Goal: Transaction & Acquisition: Purchase product/service

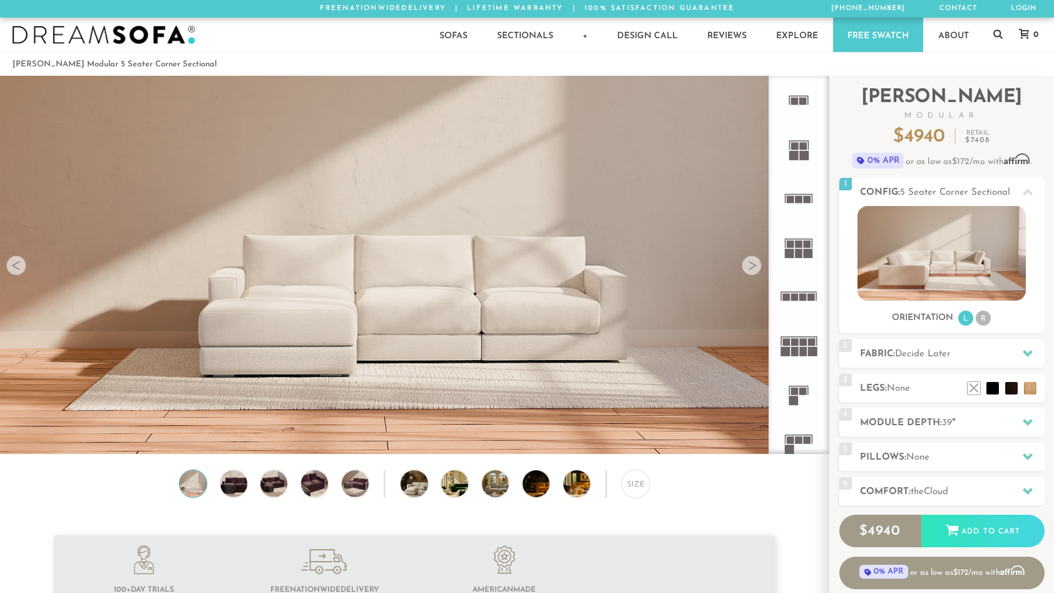
click at [752, 269] on div at bounding box center [752, 265] width 20 height 20
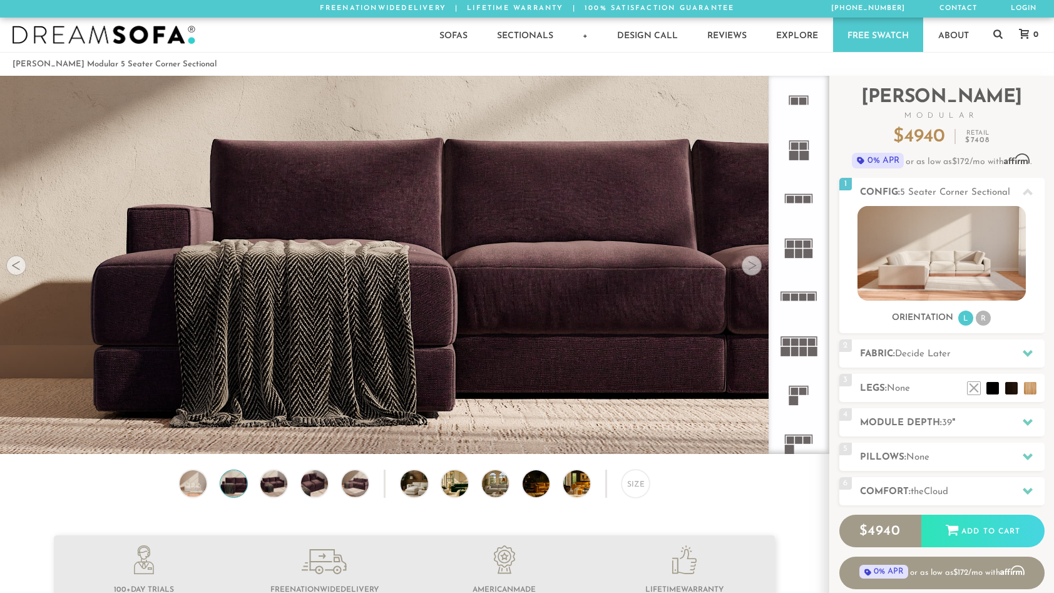
click at [752, 269] on div at bounding box center [752, 265] width 20 height 20
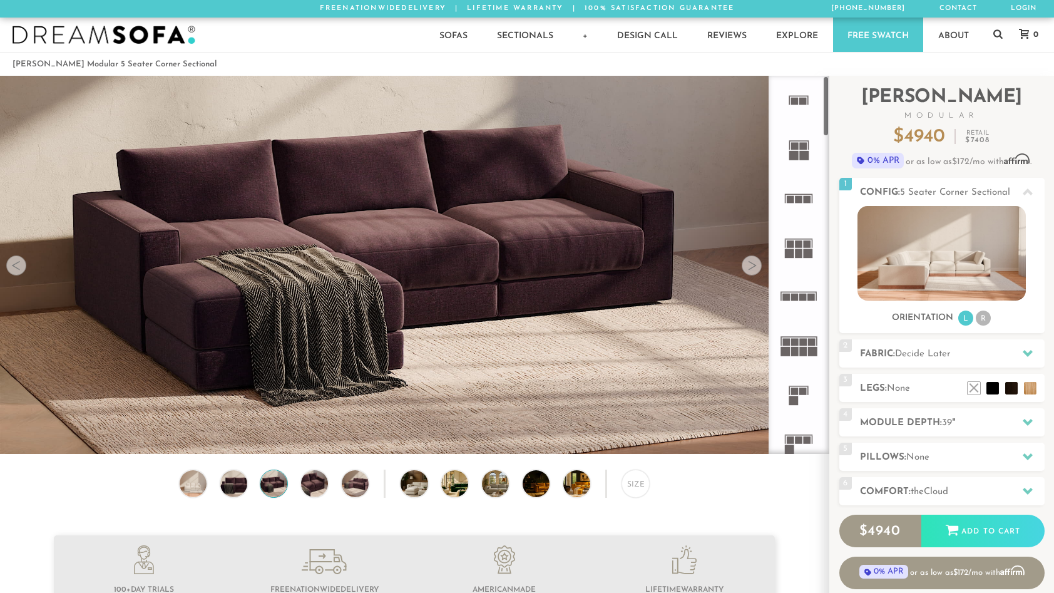
click at [804, 343] on rect at bounding box center [803, 343] width 8 height 8
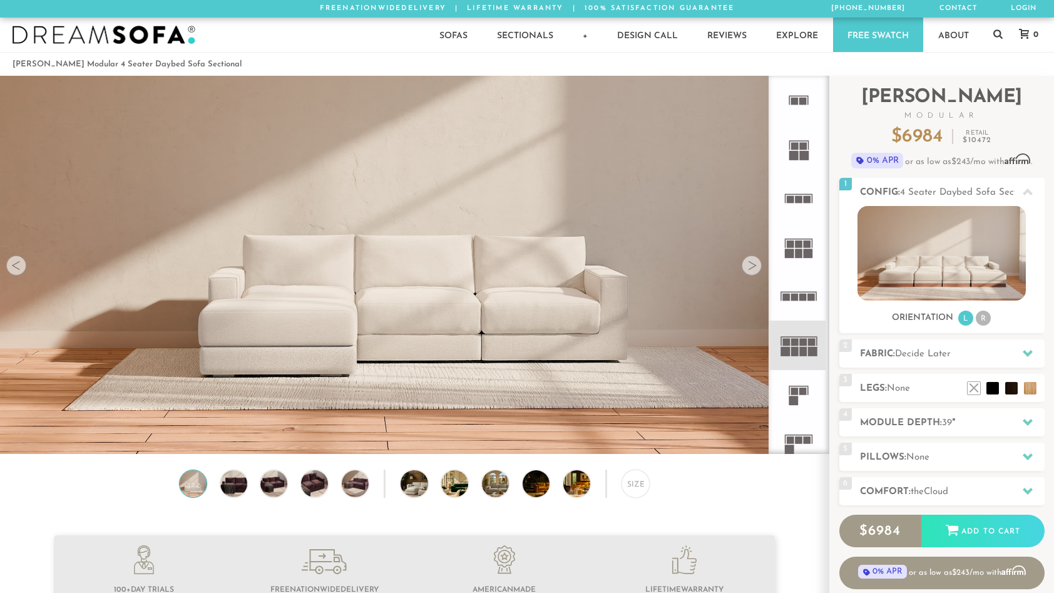
click at [797, 296] on rect at bounding box center [795, 298] width 8 height 8
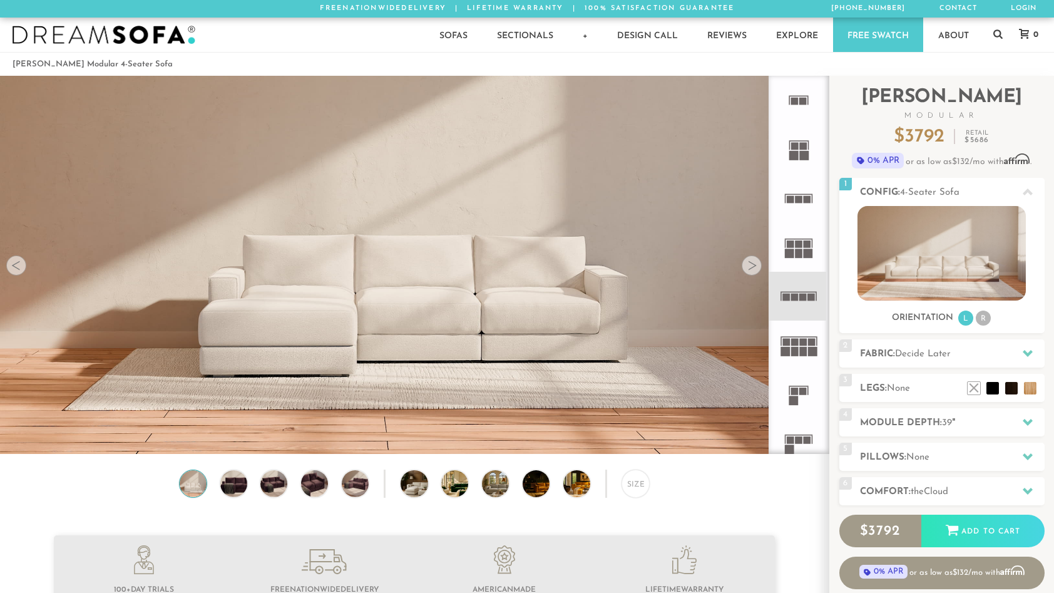
click at [797, 156] on rect at bounding box center [793, 155] width 9 height 9
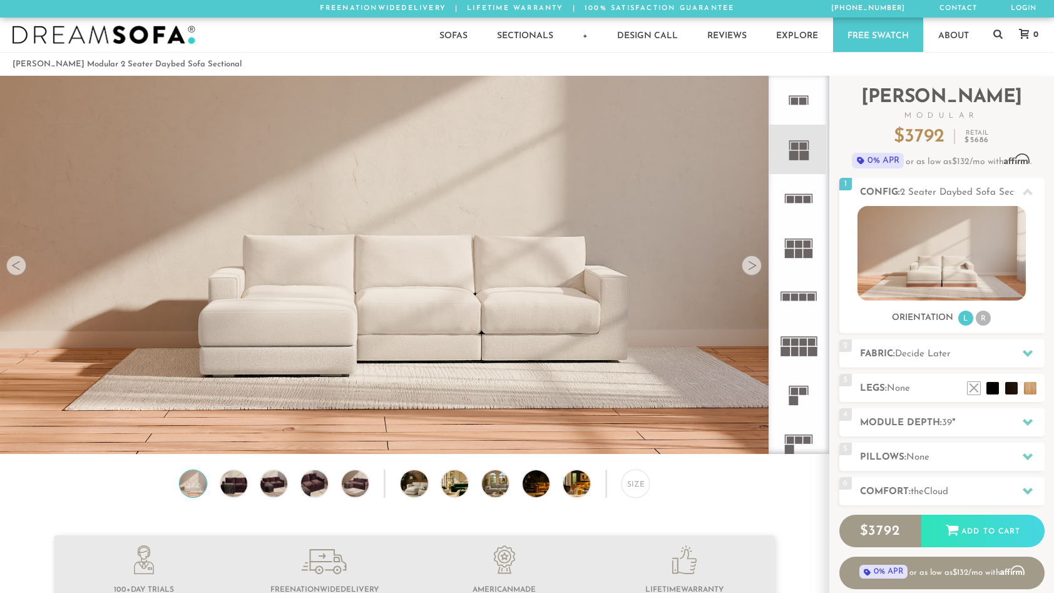
click at [793, 111] on icon at bounding box center [798, 100] width 49 height 49
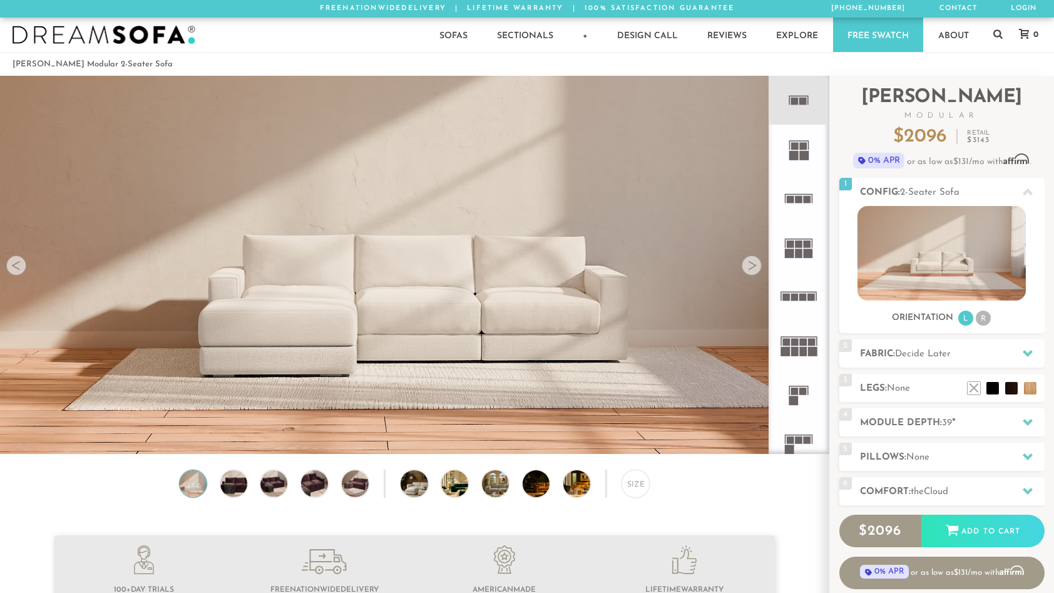
click at [801, 153] on rect at bounding box center [803, 155] width 9 height 9
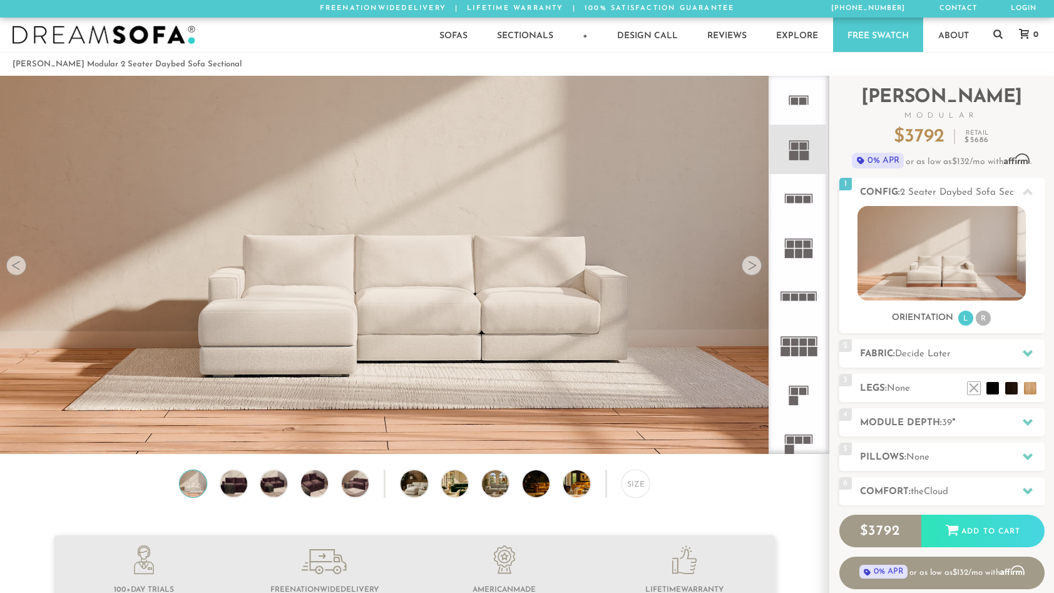
click at [799, 198] on rect at bounding box center [800, 199] width 8 height 8
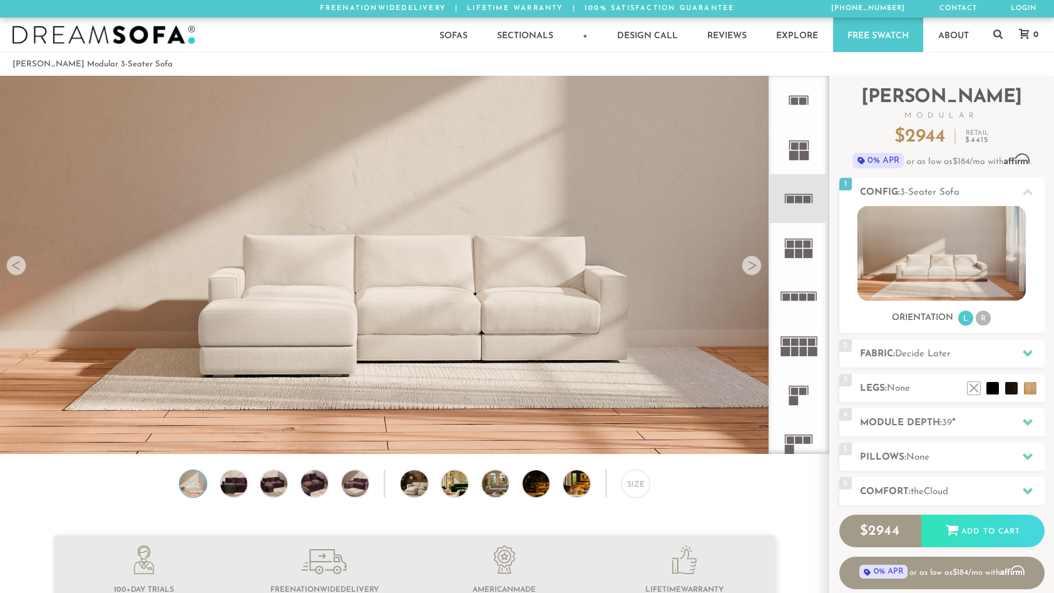
click at [804, 239] on rect at bounding box center [799, 239] width 28 height 1
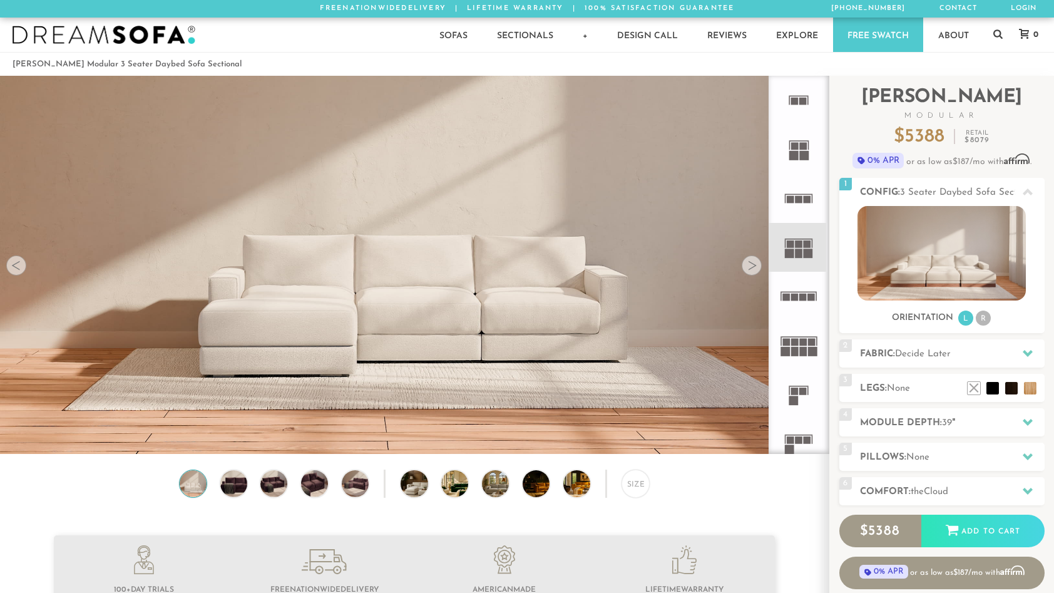
click at [803, 295] on rect at bounding box center [803, 298] width 8 height 8
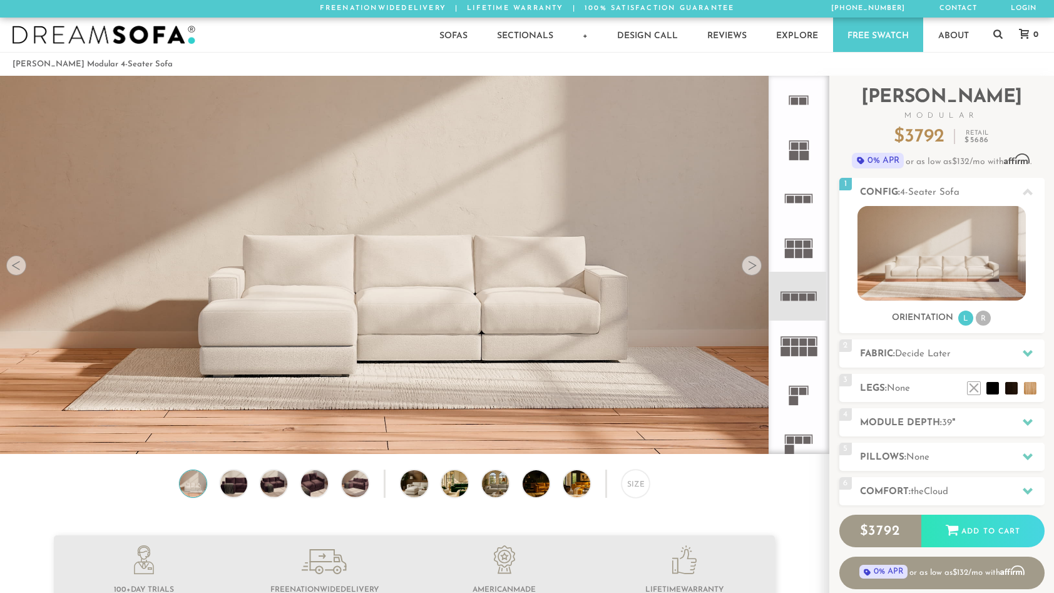
click at [806, 341] on rect at bounding box center [803, 343] width 8 height 8
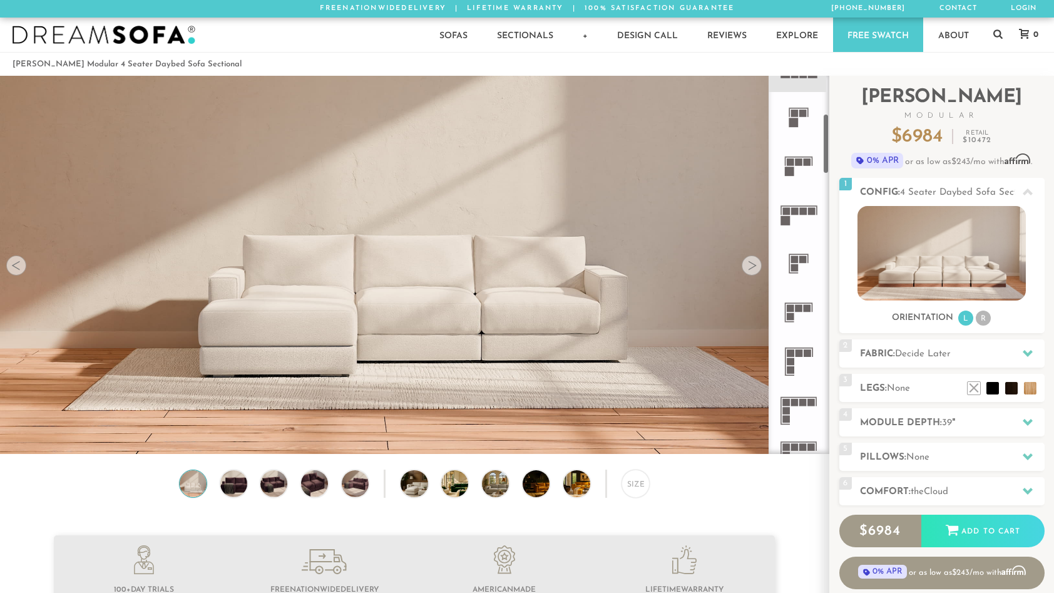
scroll to position [290, 0]
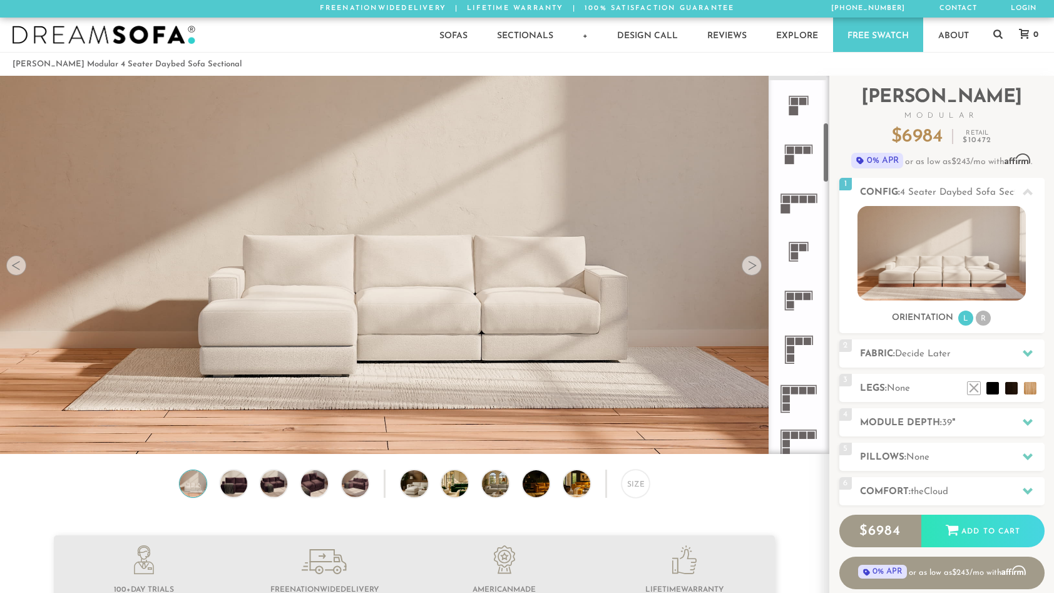
click at [790, 299] on rect at bounding box center [791, 297] width 8 height 8
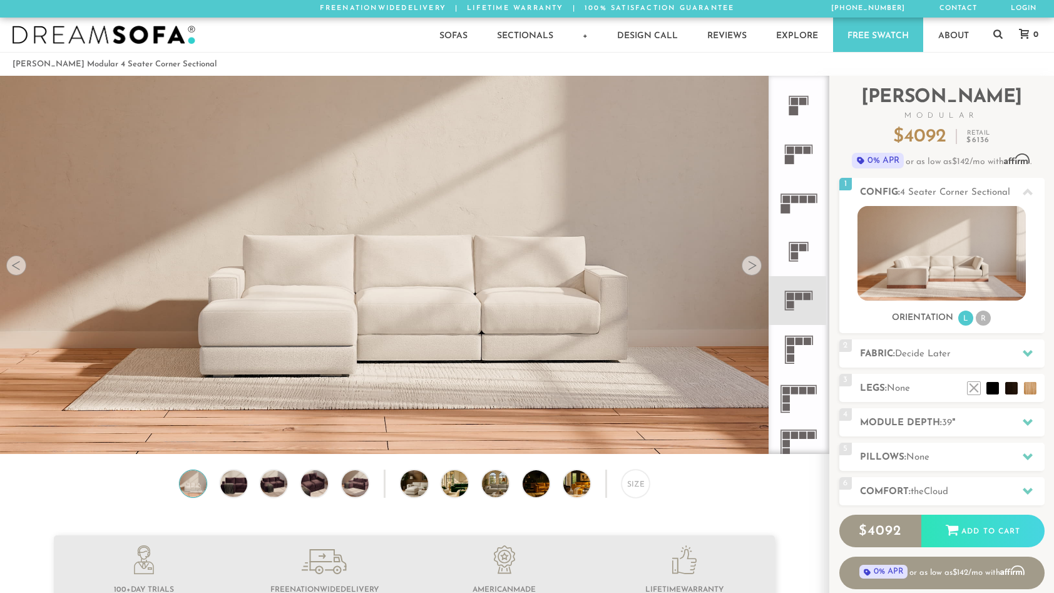
click at [798, 341] on rect at bounding box center [800, 341] width 8 height 8
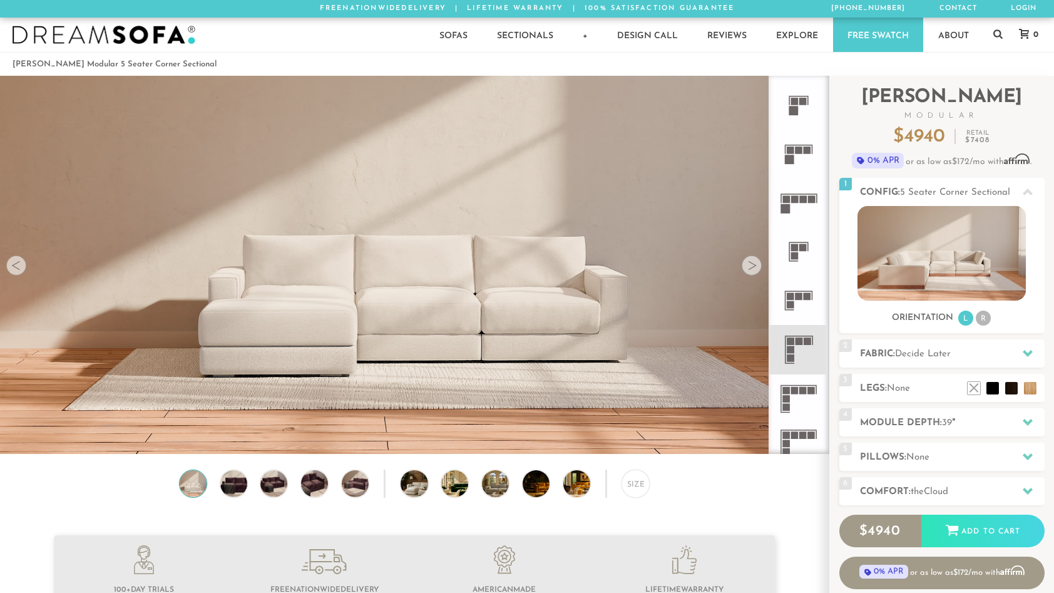
click at [807, 393] on icon at bounding box center [798, 398] width 49 height 49
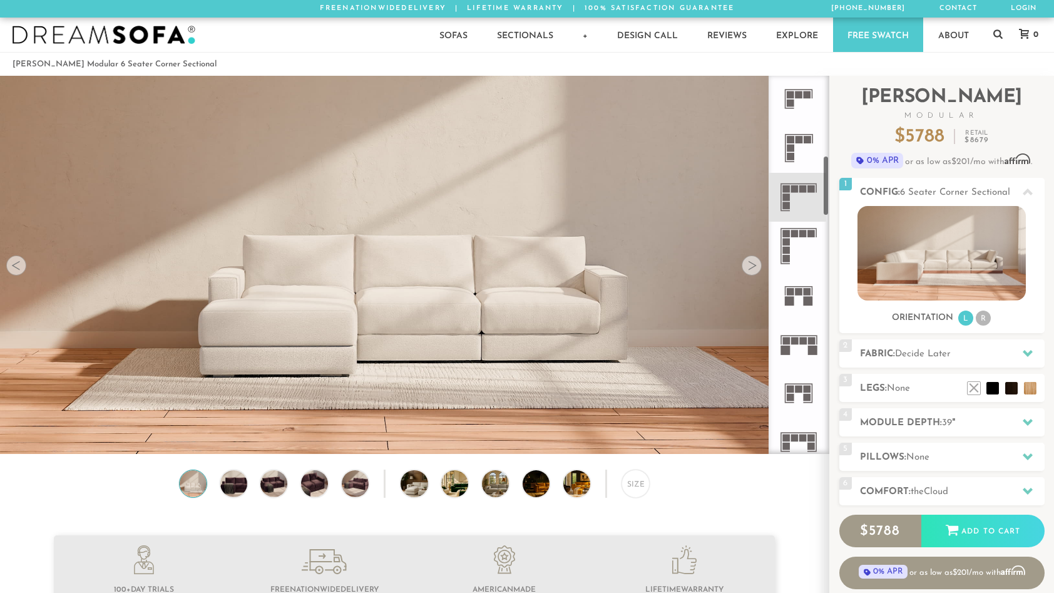
scroll to position [536, 0]
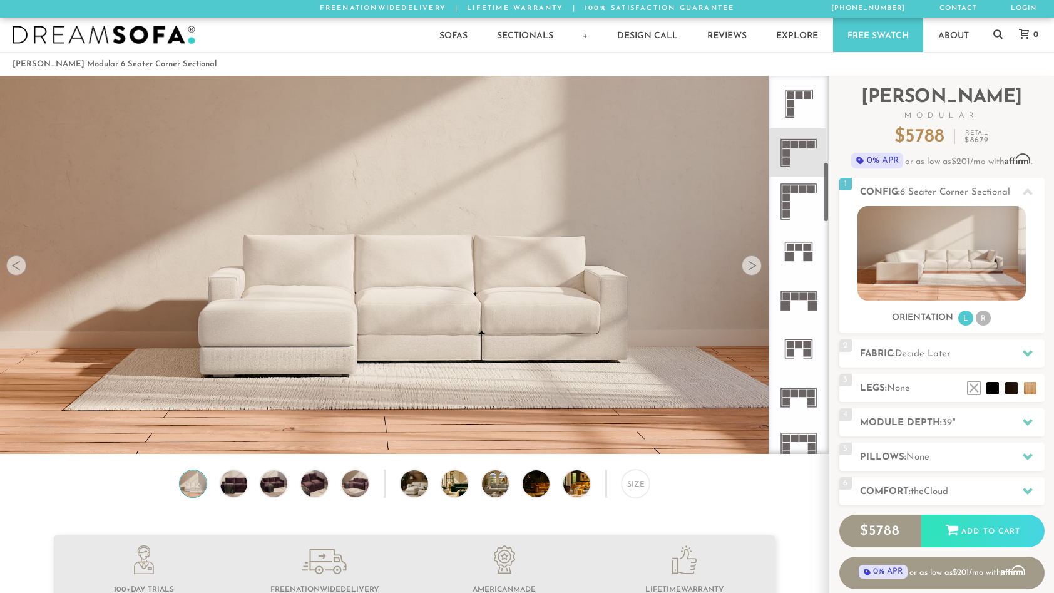
click at [802, 294] on rect at bounding box center [803, 297] width 8 height 8
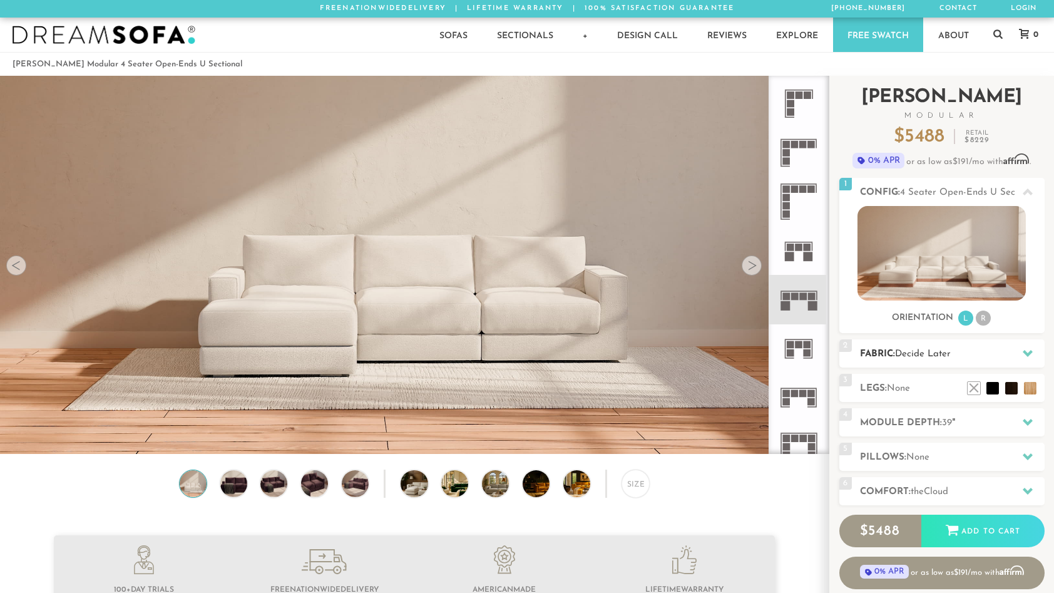
click at [930, 358] on span "Decide Later" at bounding box center [923, 353] width 56 height 9
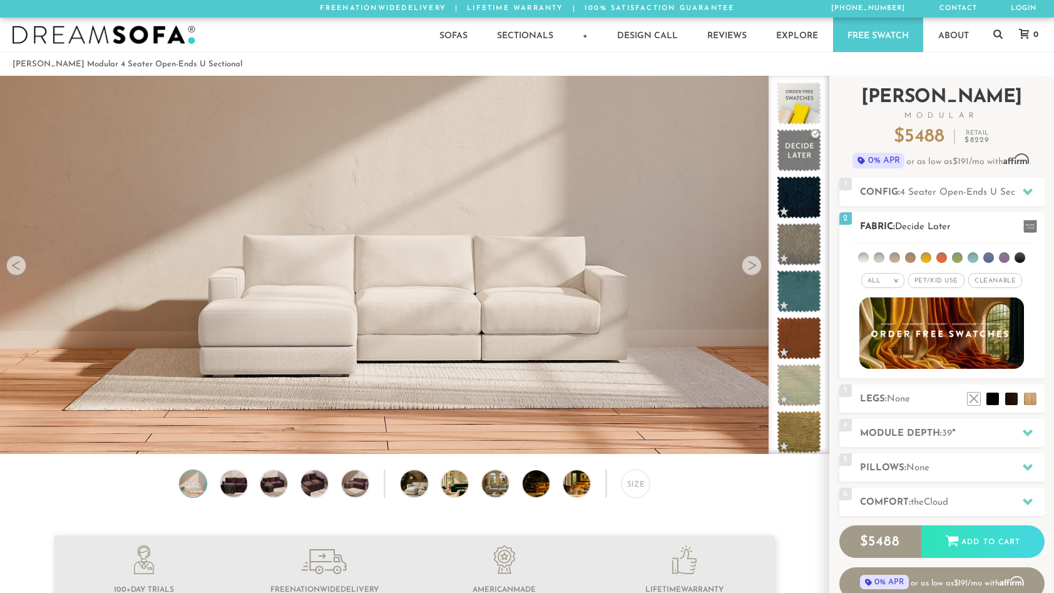
click at [930, 262] on ul at bounding box center [942, 255] width 178 height 23
click at [928, 260] on li at bounding box center [926, 257] width 11 height 11
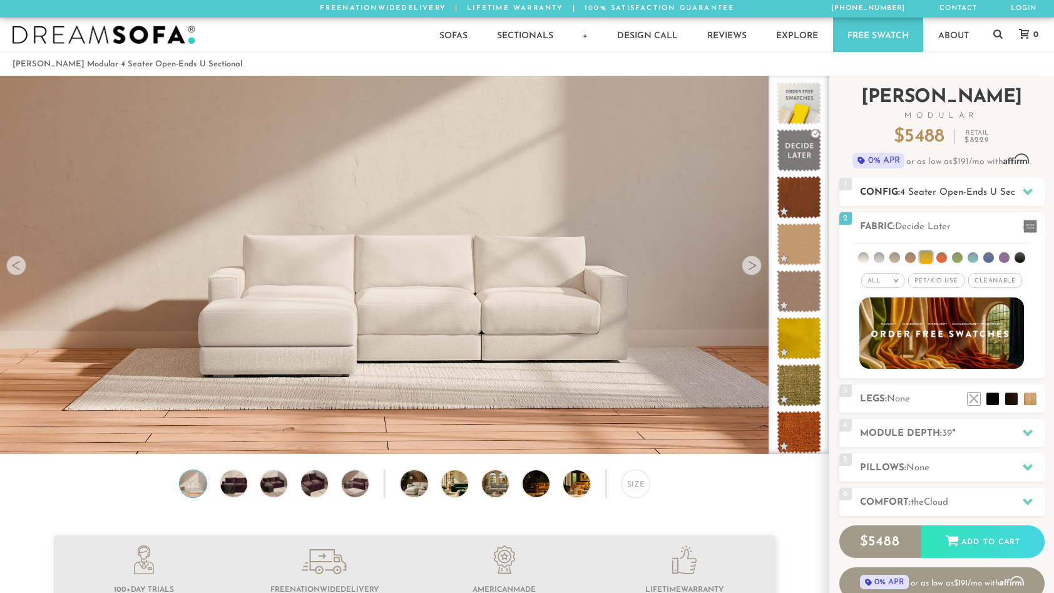
click at [1027, 191] on icon at bounding box center [1028, 191] width 10 height 7
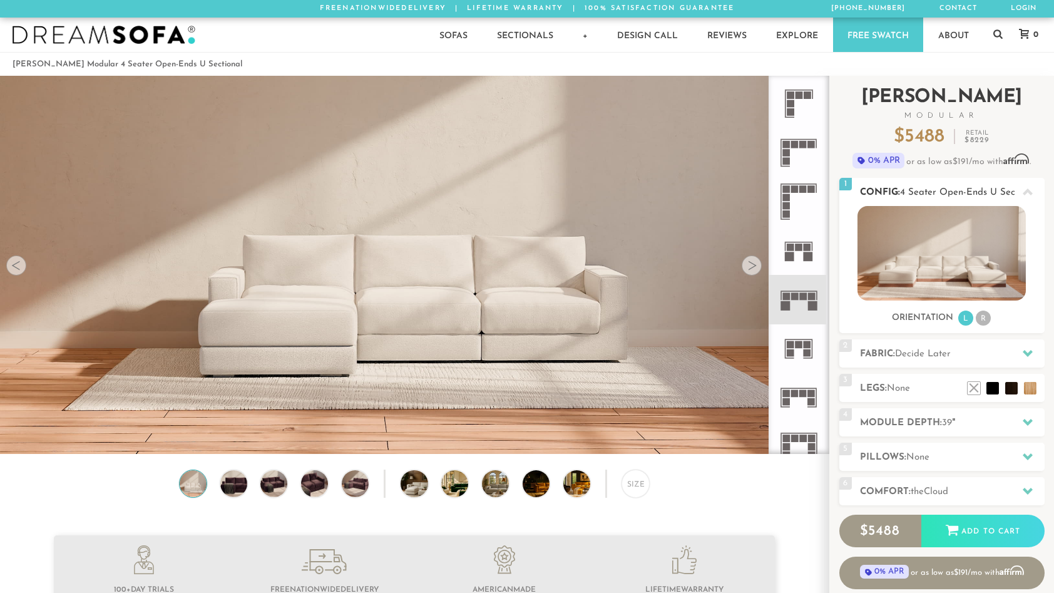
click at [974, 228] on img at bounding box center [942, 253] width 168 height 95
click at [1028, 392] on li at bounding box center [1012, 369] width 50 height 50
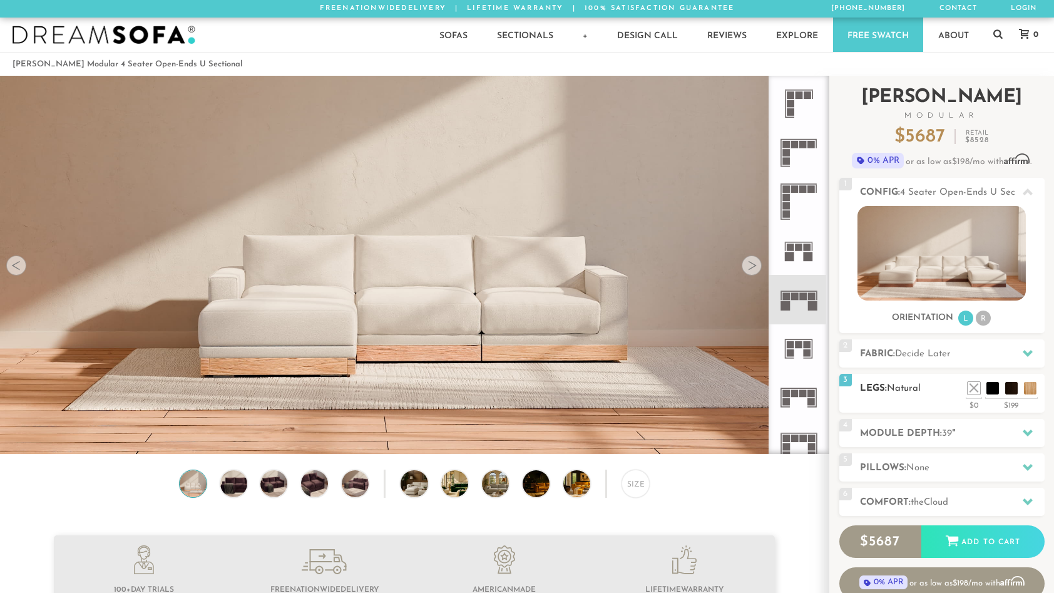
click at [932, 406] on div "3 Legs: Natural $0 $199 Nailheads:" at bounding box center [941, 393] width 205 height 39
click at [993, 390] on li at bounding box center [993, 369] width 50 height 50
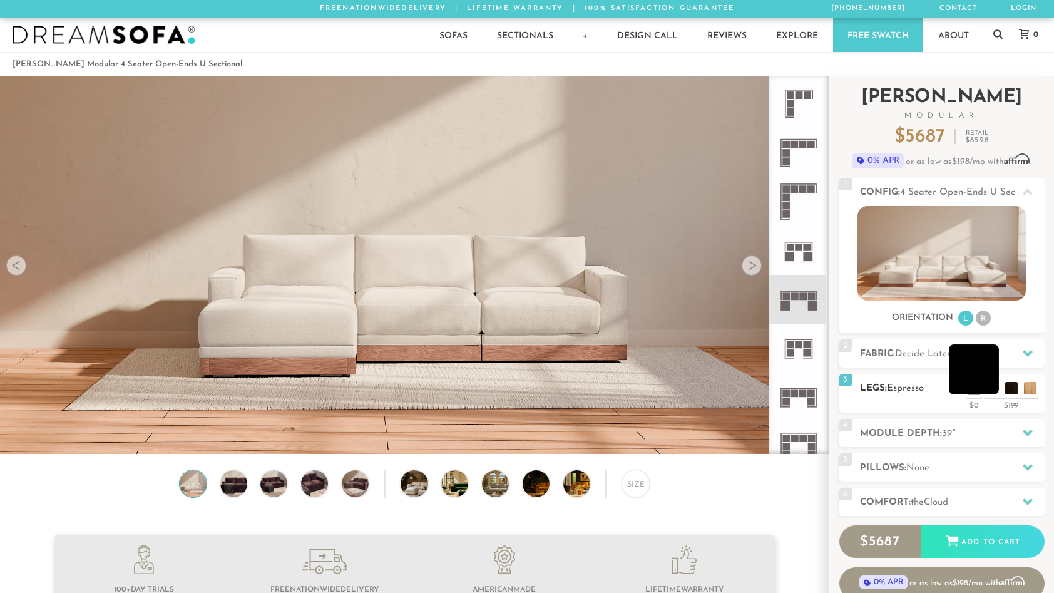
click at [990, 390] on li at bounding box center [974, 369] width 50 height 50
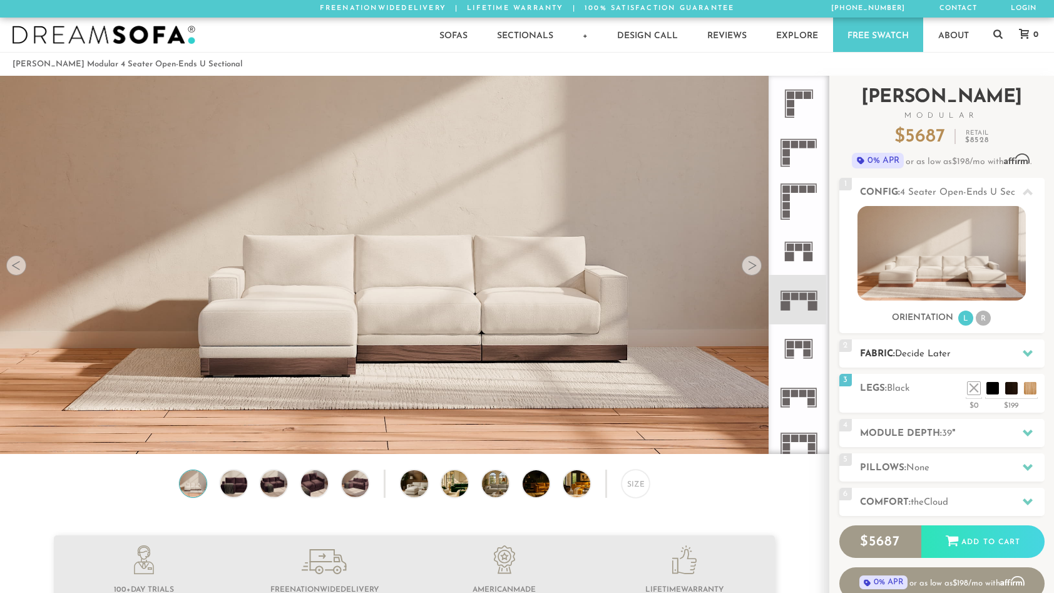
click at [945, 361] on h2 "Fabric: Decide Later" at bounding box center [952, 354] width 185 height 14
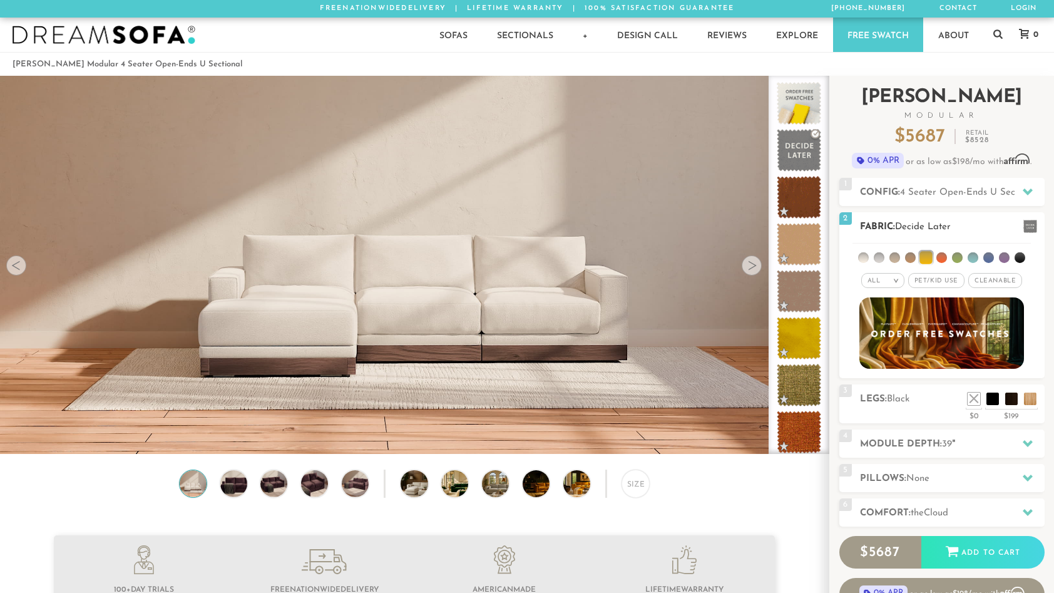
click at [942, 259] on li at bounding box center [942, 257] width 11 height 11
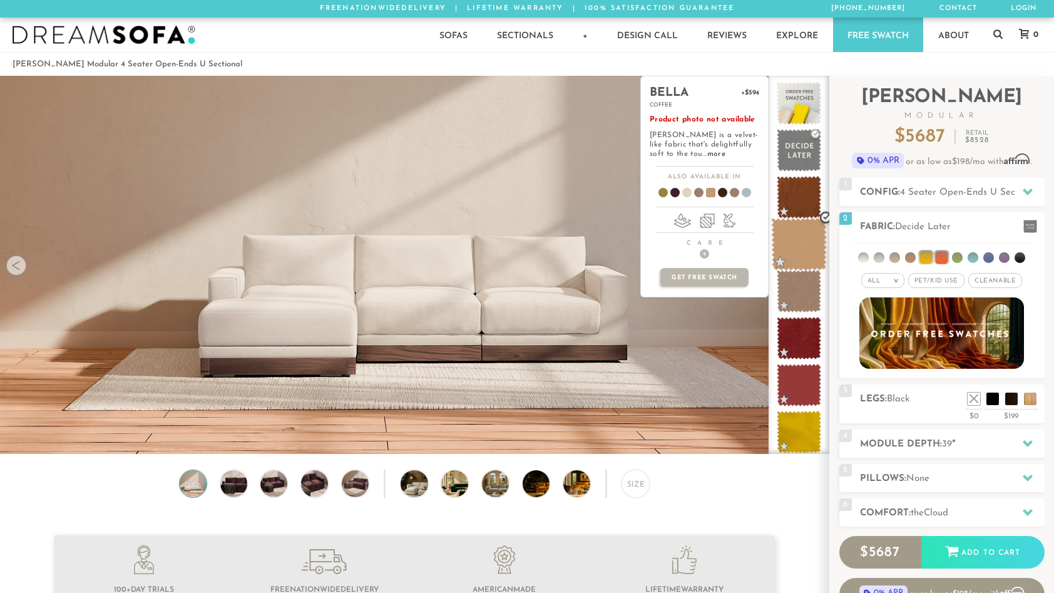
click at [802, 237] on span at bounding box center [799, 244] width 56 height 53
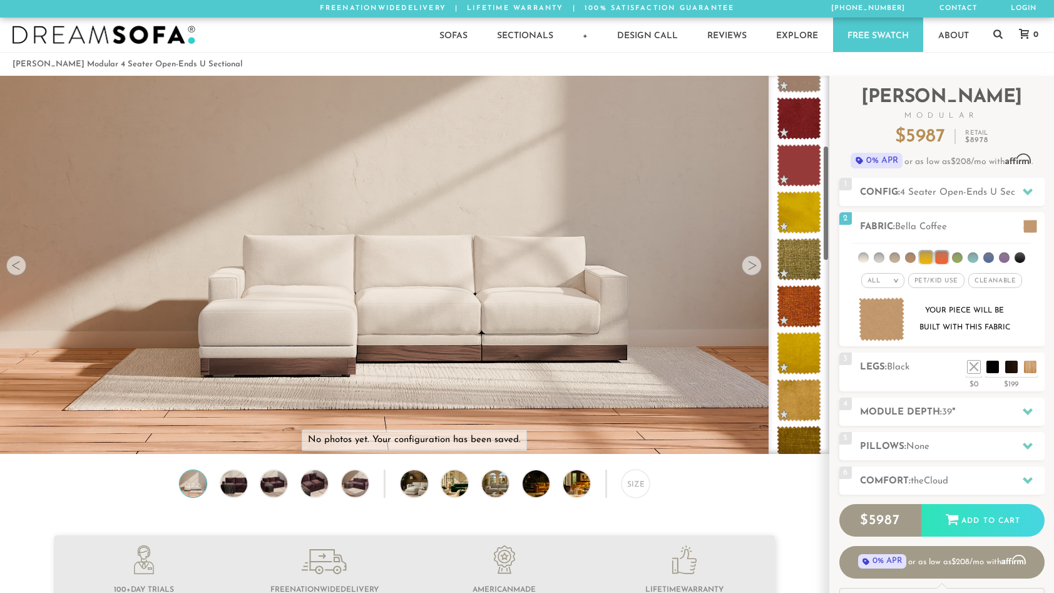
scroll to position [249, 0]
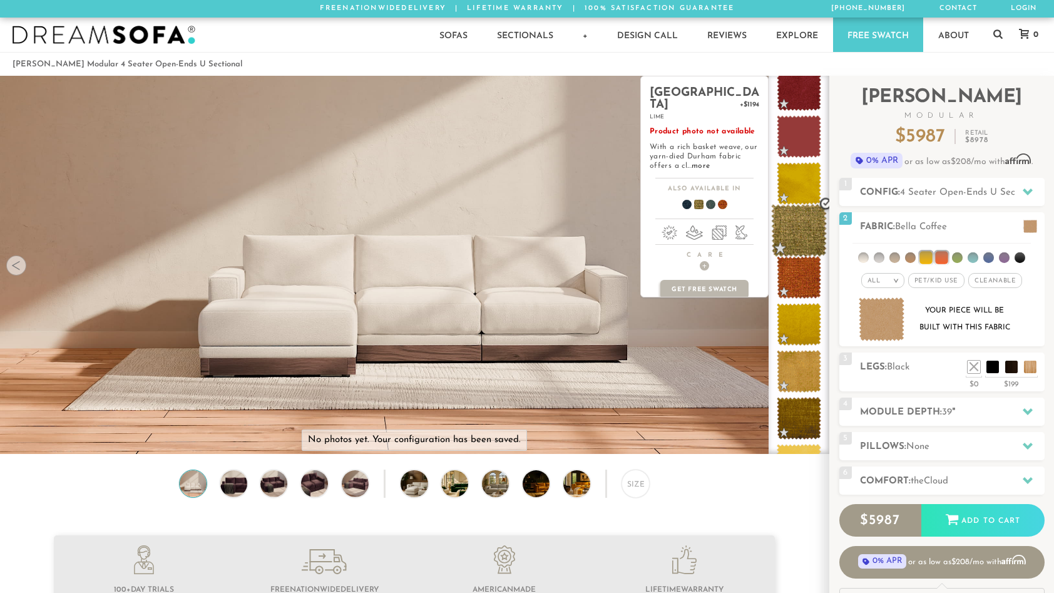
click at [802, 245] on span at bounding box center [799, 230] width 56 height 53
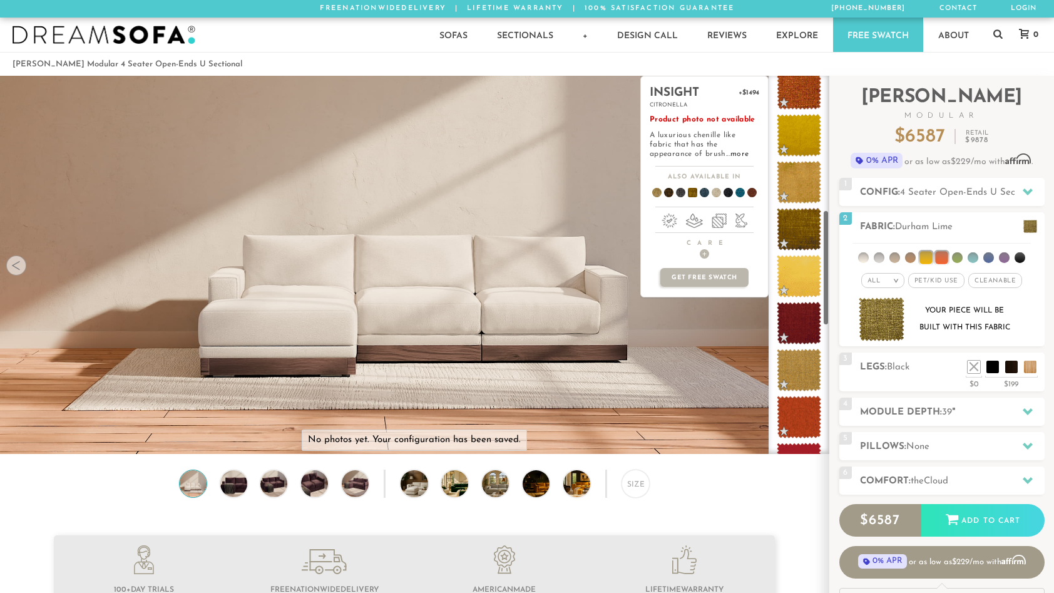
scroll to position [436, 0]
click at [714, 192] on span at bounding box center [711, 195] width 48 height 46
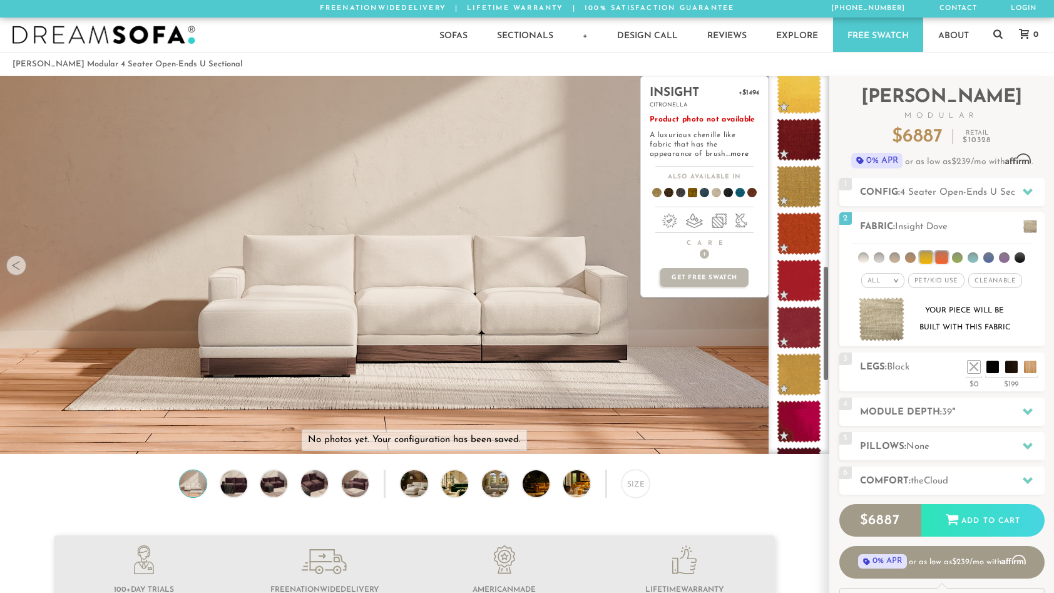
scroll to position [635, 0]
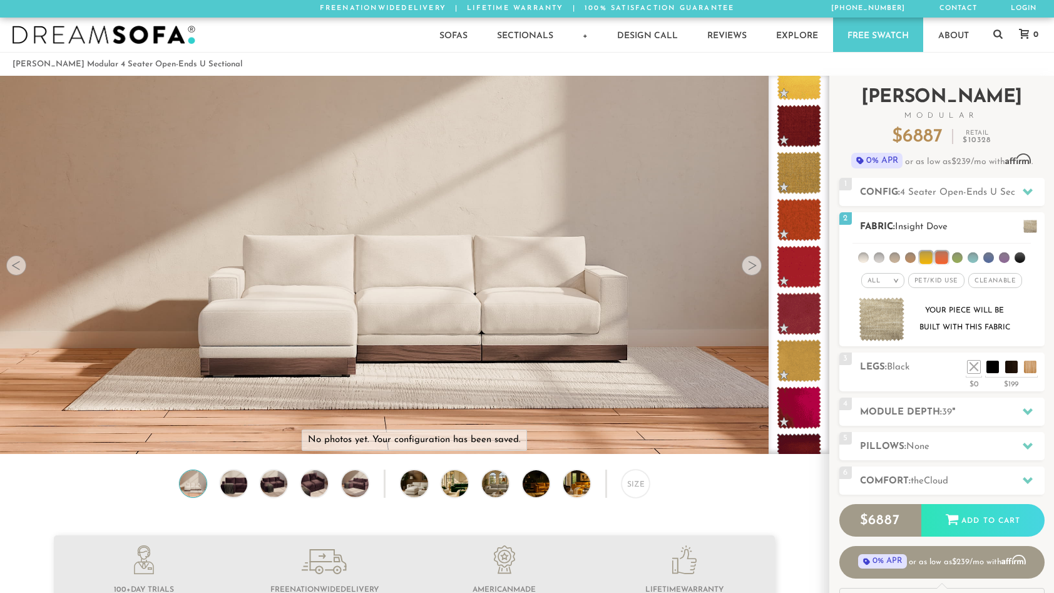
click at [863, 257] on li at bounding box center [863, 257] width 11 height 11
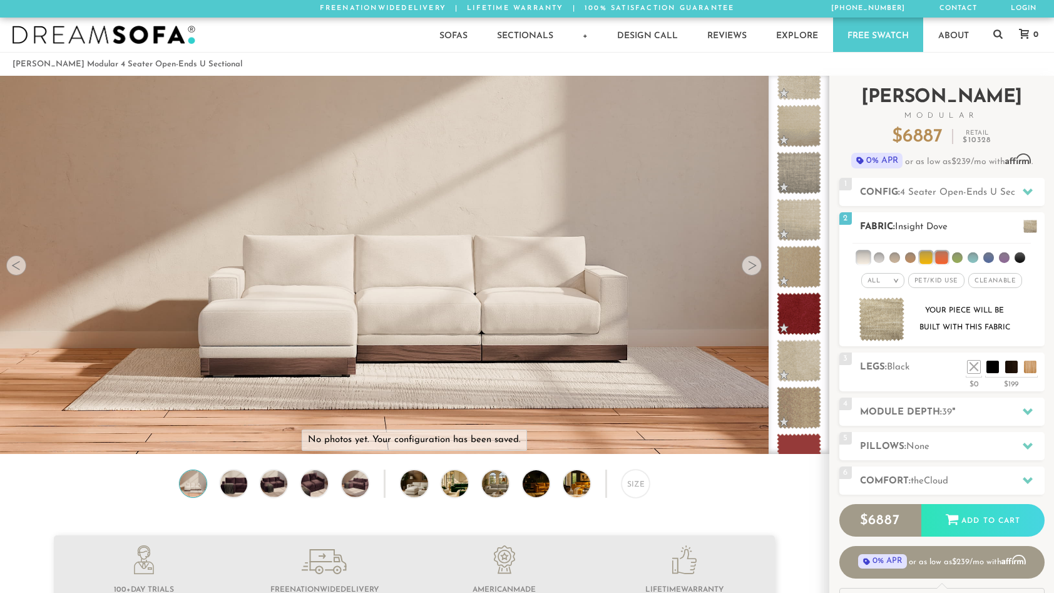
click at [932, 282] on span "Pet/Kid Use x" at bounding box center [936, 280] width 56 height 15
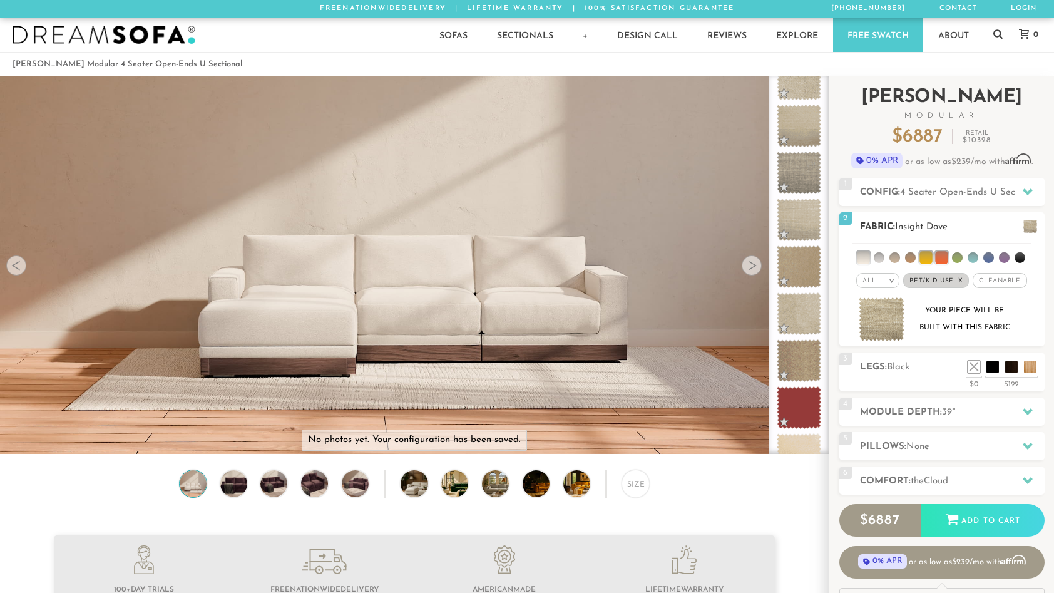
click at [937, 255] on li at bounding box center [941, 257] width 13 height 13
click at [926, 255] on li at bounding box center [926, 257] width 13 height 13
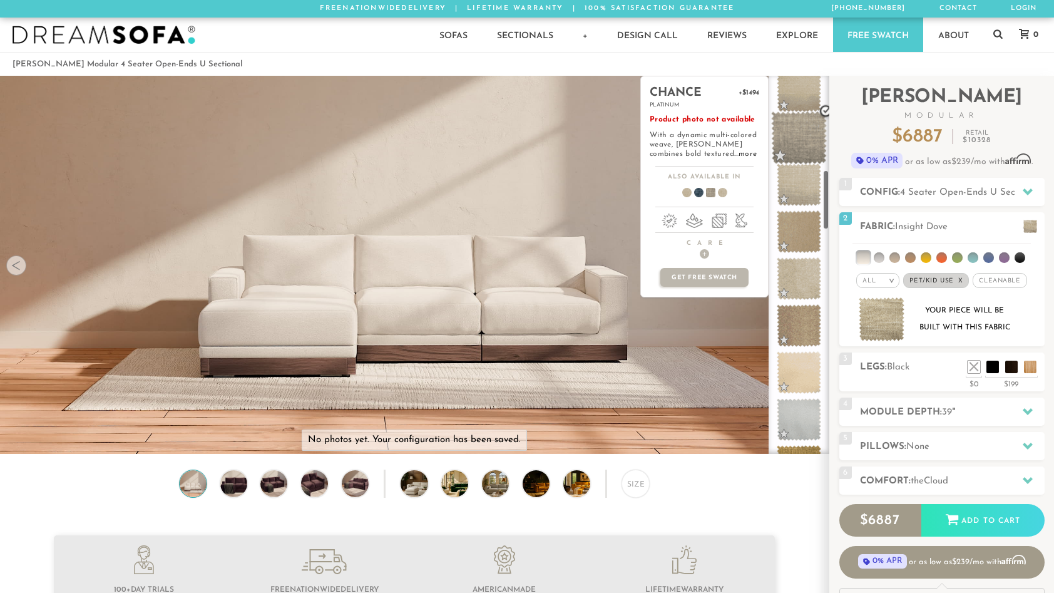
scroll to position [588, 0]
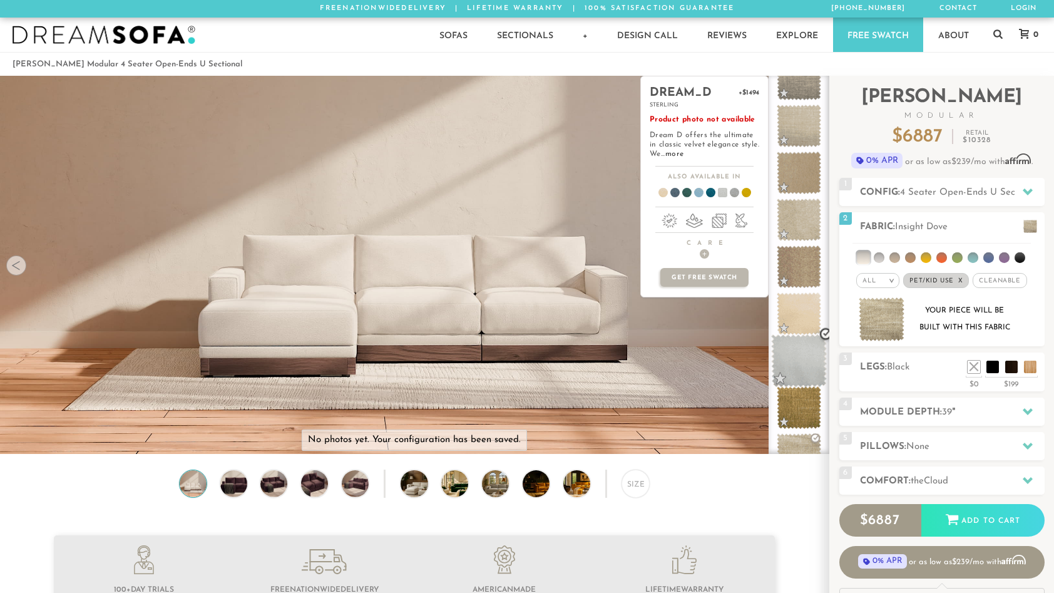
click at [797, 359] on span at bounding box center [799, 360] width 56 height 53
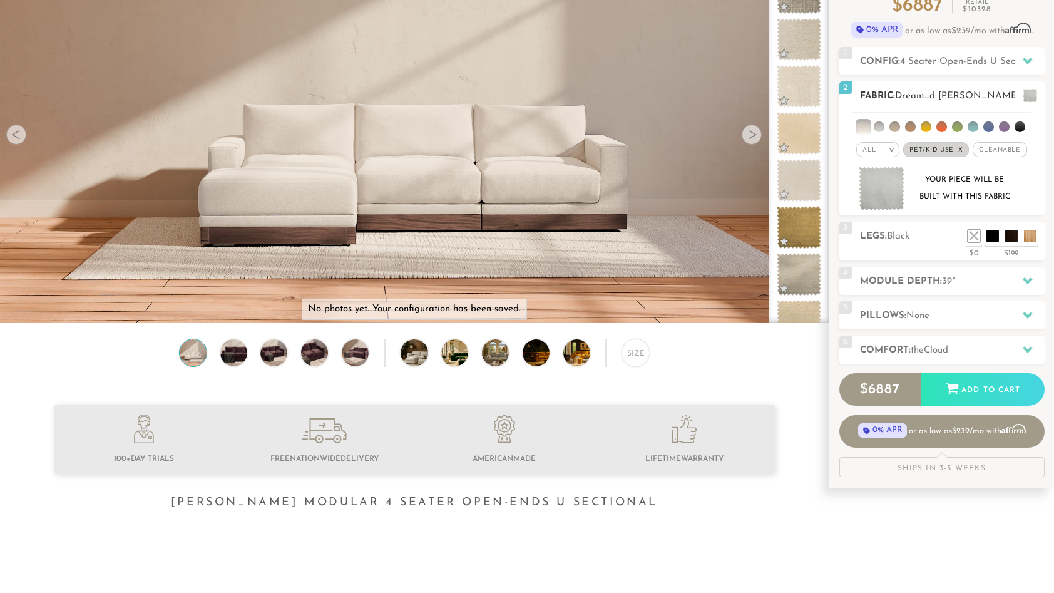
scroll to position [145, 0]
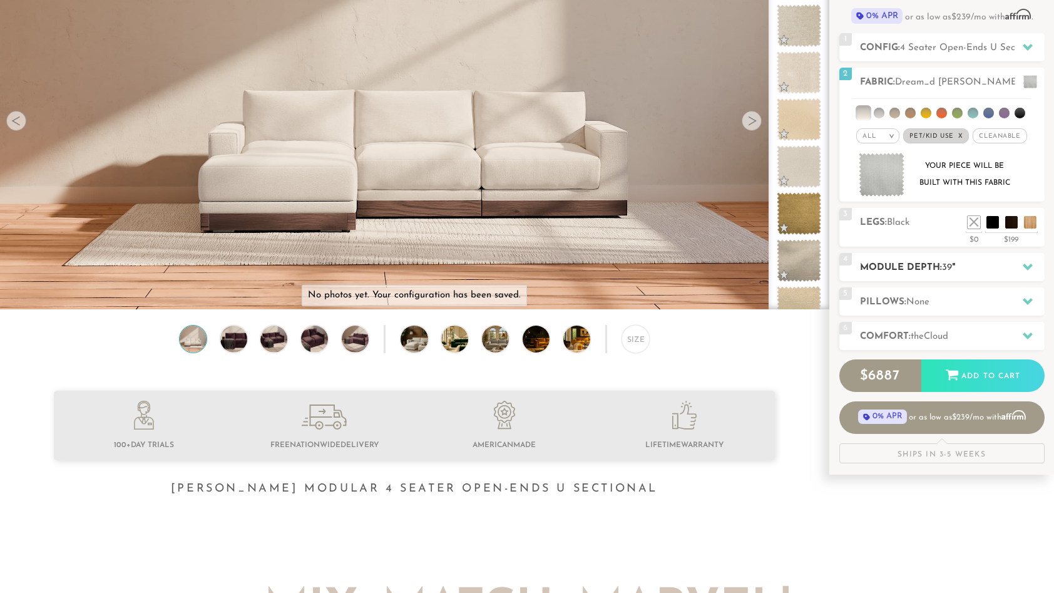
click at [895, 269] on h2 "Module Depth: 39 "" at bounding box center [952, 267] width 185 height 14
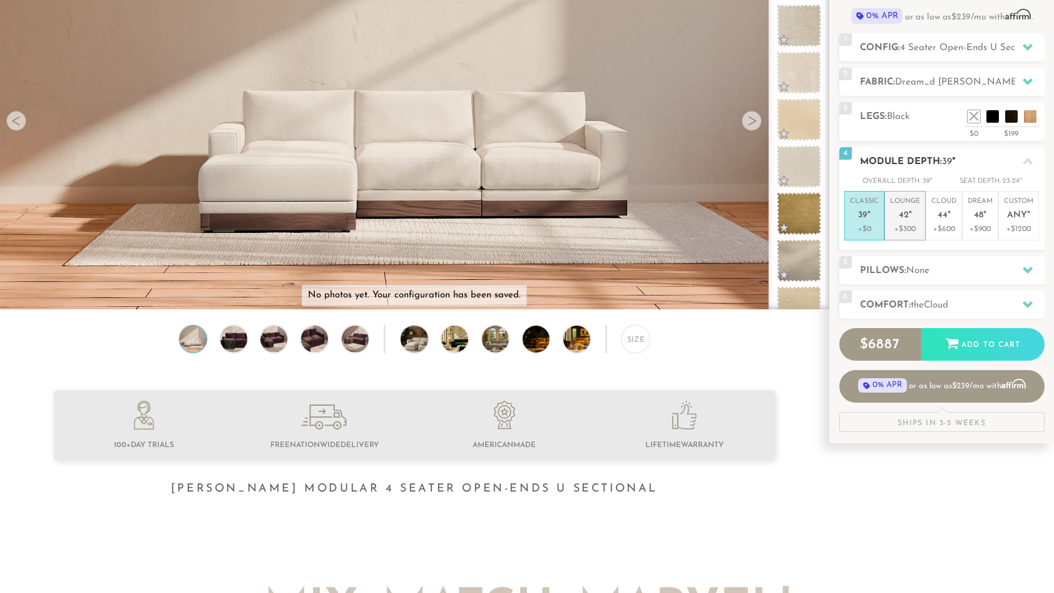
click at [909, 218] on em """ at bounding box center [910, 215] width 3 height 11
click at [891, 270] on h2 "Pillows: None" at bounding box center [952, 271] width 185 height 14
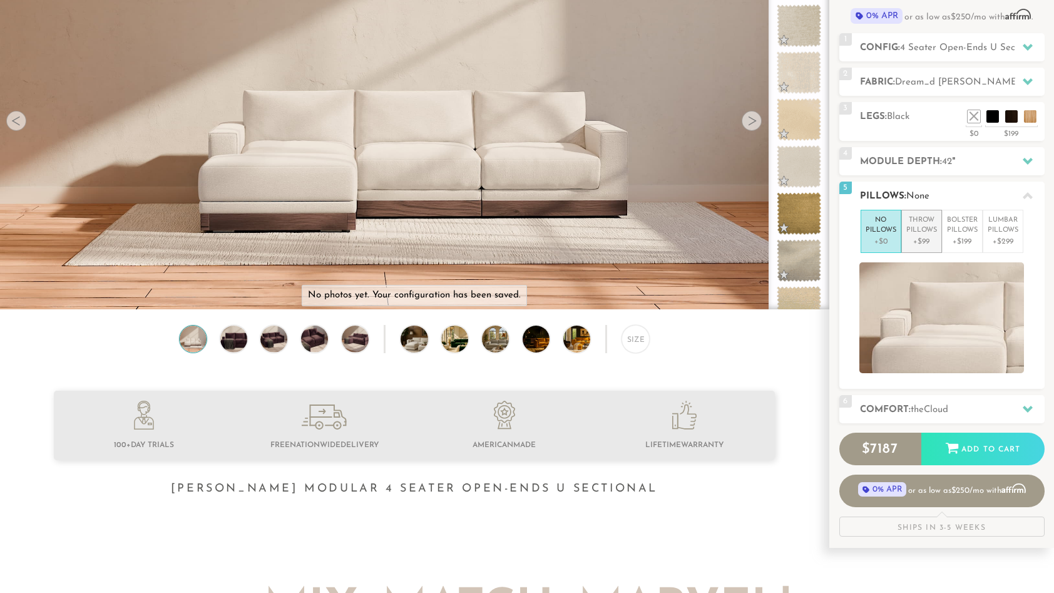
click at [914, 236] on p "+$99" at bounding box center [921, 241] width 31 height 11
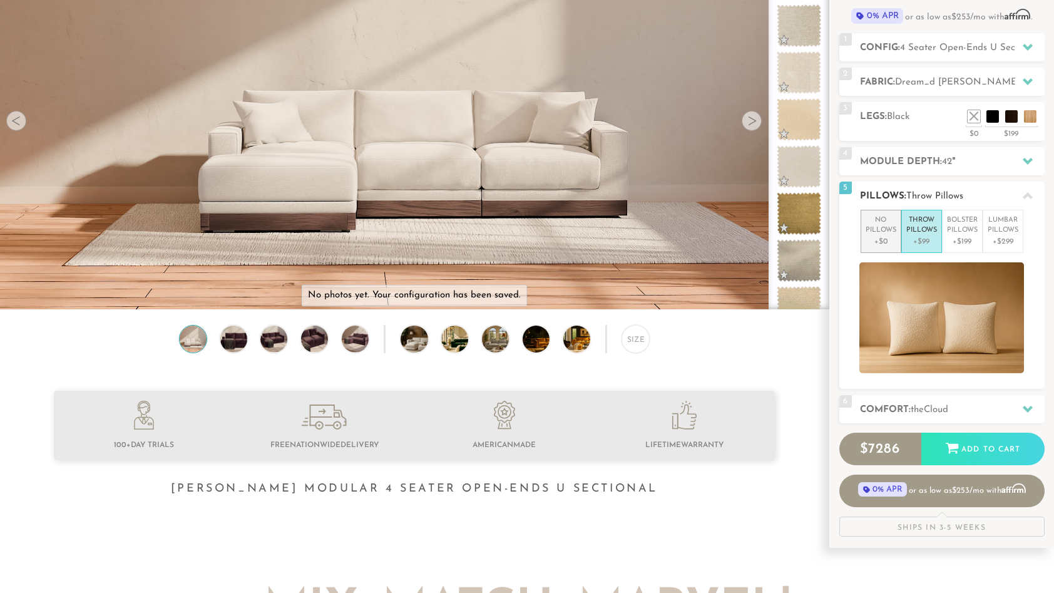
click at [888, 237] on p "+$0" at bounding box center [881, 241] width 31 height 11
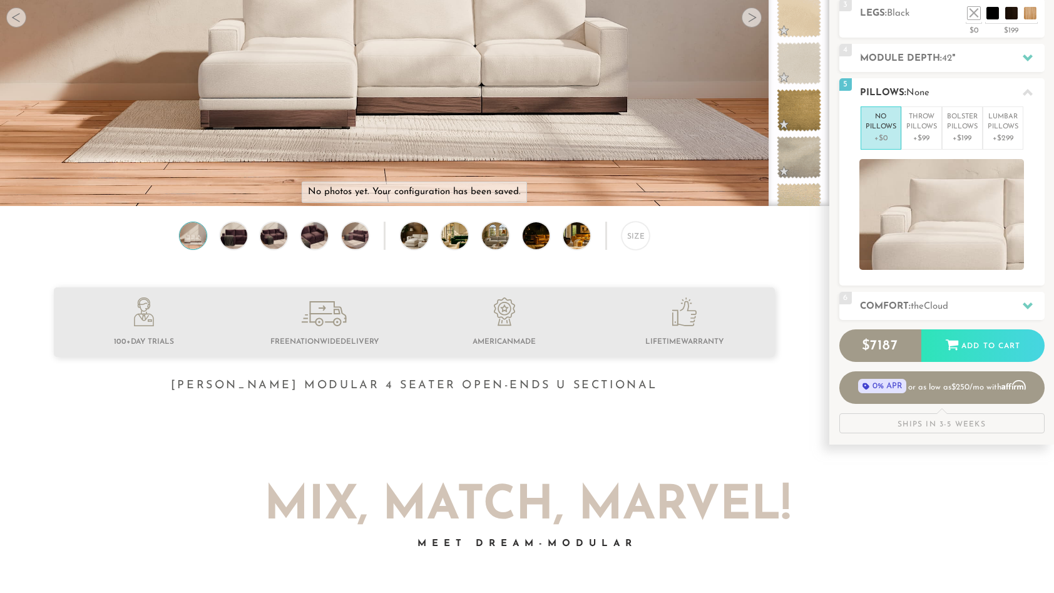
scroll to position [259, 0]
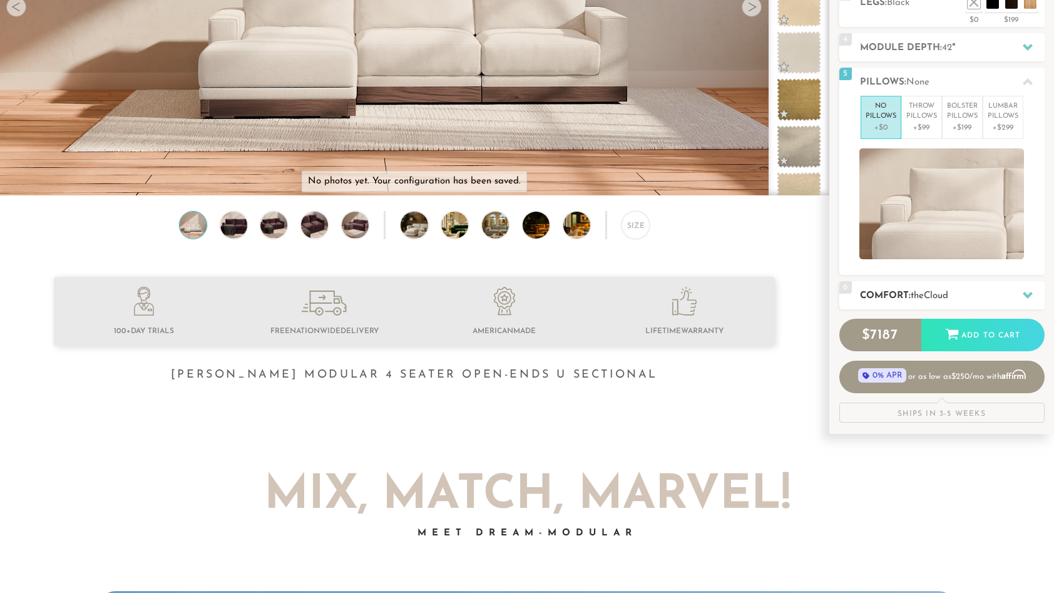
click at [899, 289] on h2 "Comfort: the Cloud" at bounding box center [952, 296] width 185 height 14
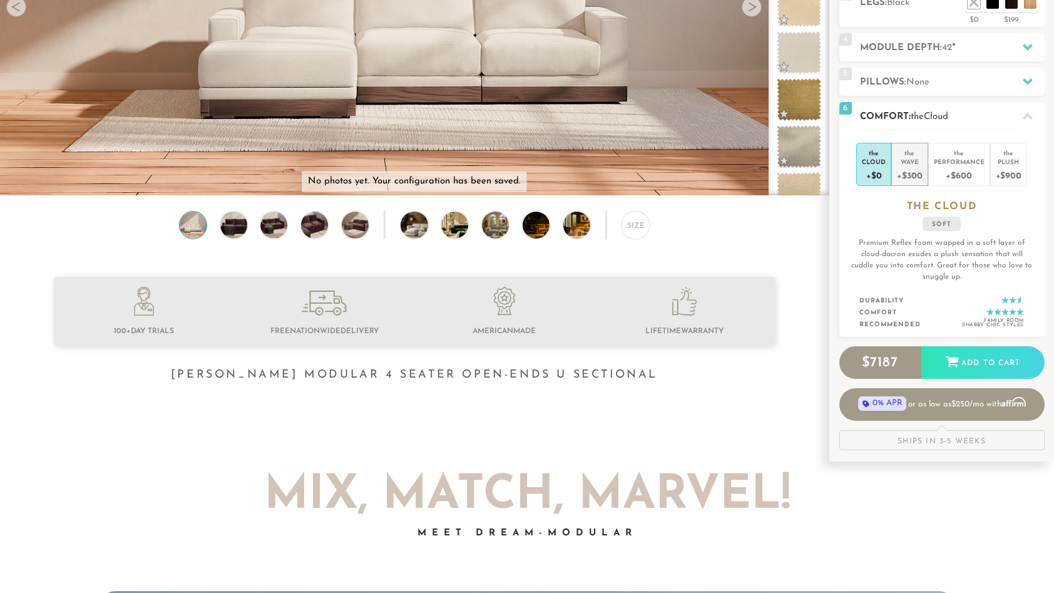
click at [901, 170] on div "+$300" at bounding box center [909, 175] width 25 height 18
click at [879, 174] on div "+$0" at bounding box center [874, 175] width 24 height 18
click at [913, 175] on div "+$300" at bounding box center [909, 175] width 25 height 18
click at [950, 172] on div "+$600" at bounding box center [959, 175] width 51 height 18
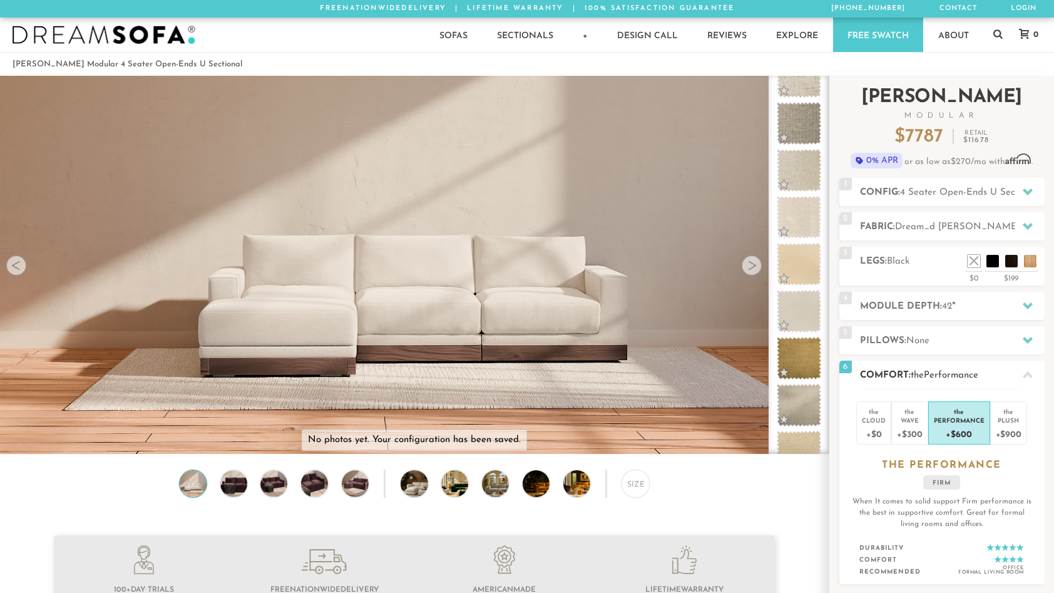
scroll to position [0, 0]
click at [359, 485] on img at bounding box center [355, 483] width 33 height 27
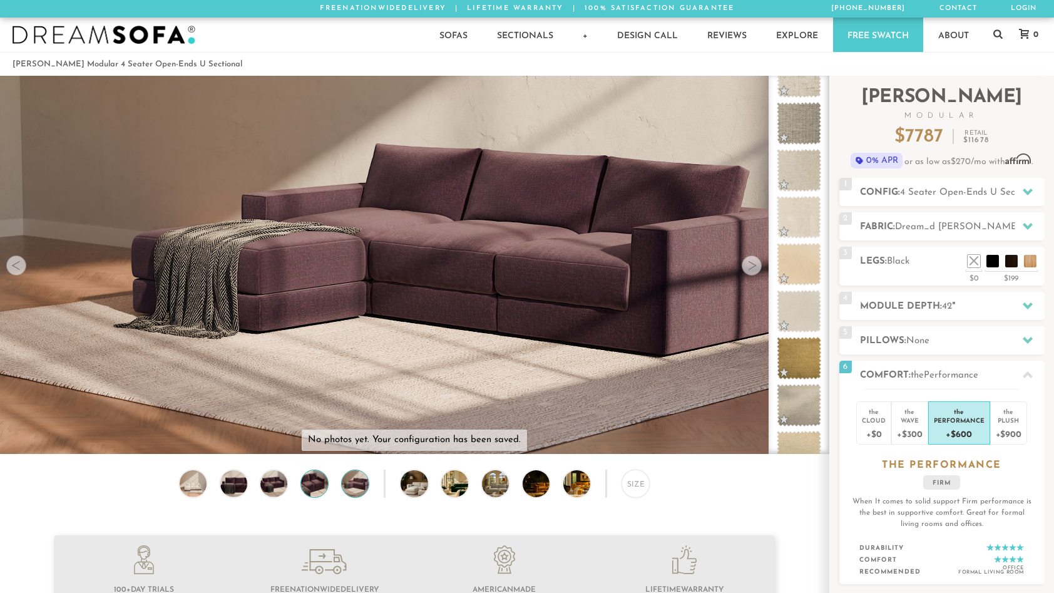
click at [312, 486] on img at bounding box center [315, 483] width 33 height 27
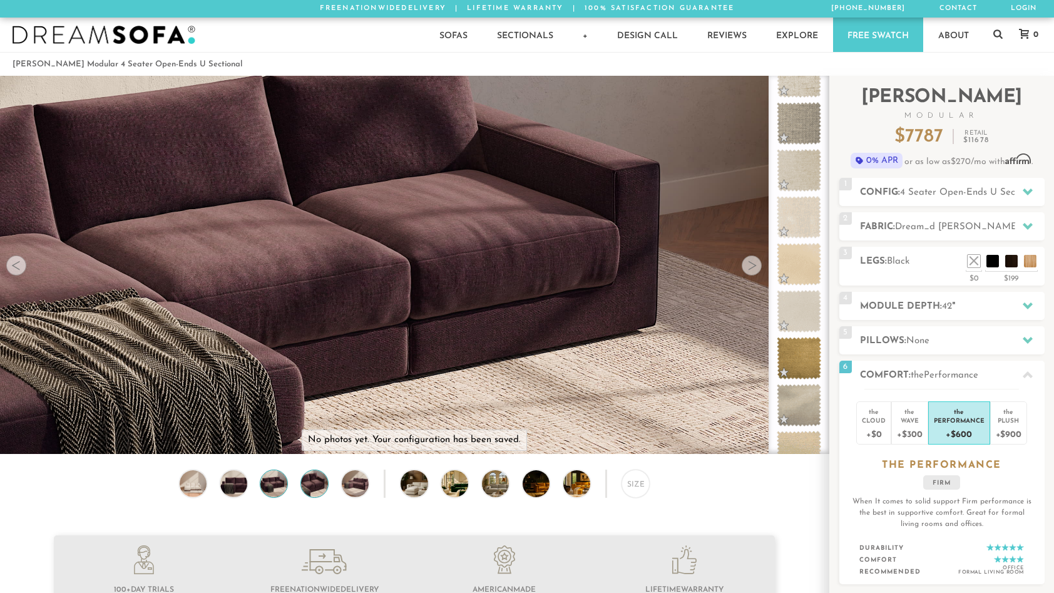
click at [279, 486] on img at bounding box center [274, 483] width 33 height 27
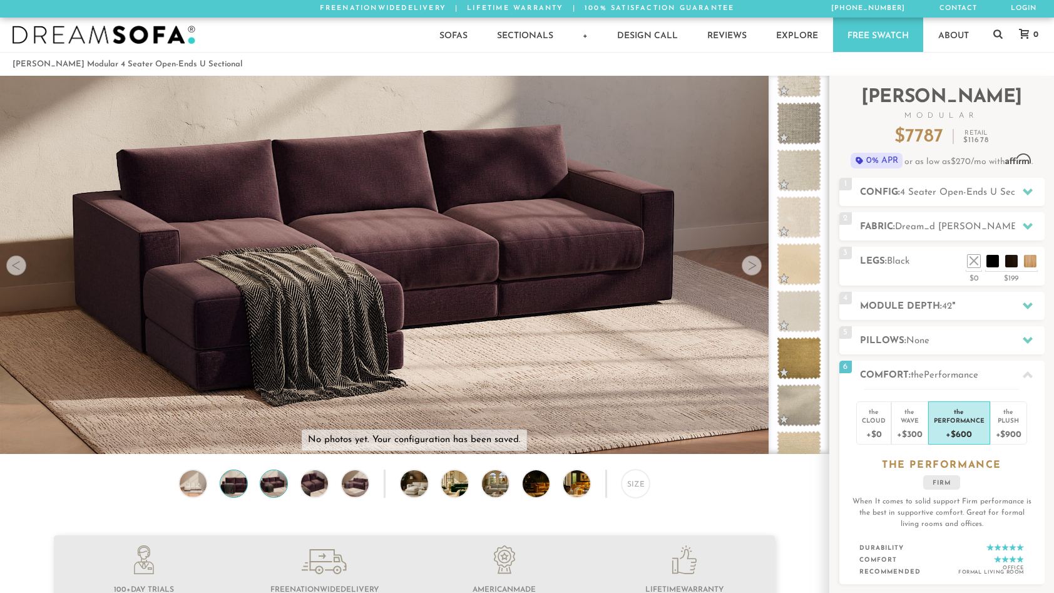
click at [232, 486] on img at bounding box center [233, 483] width 33 height 27
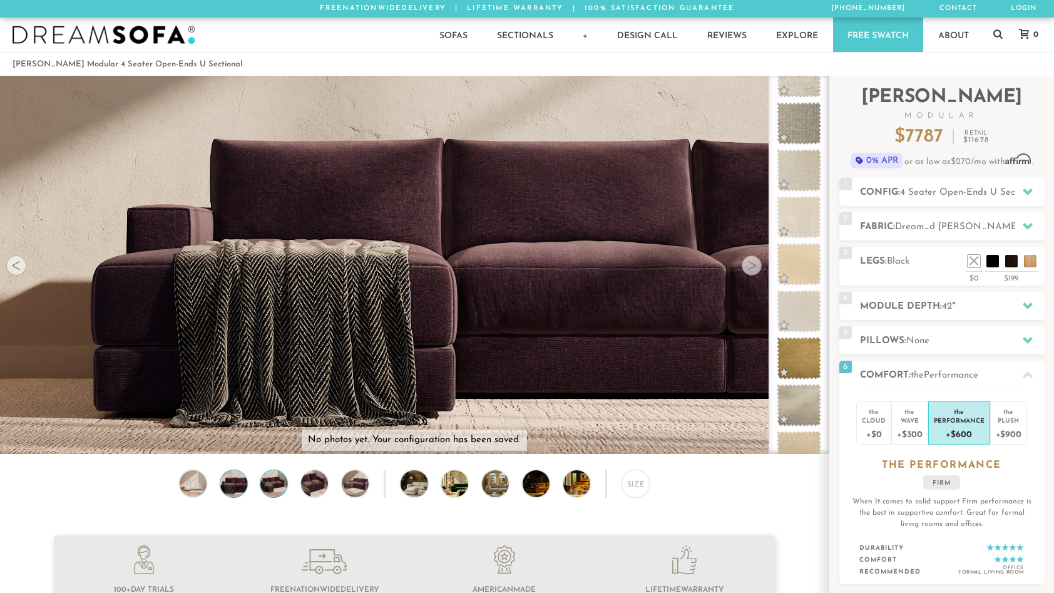
click at [262, 488] on img at bounding box center [274, 483] width 33 height 27
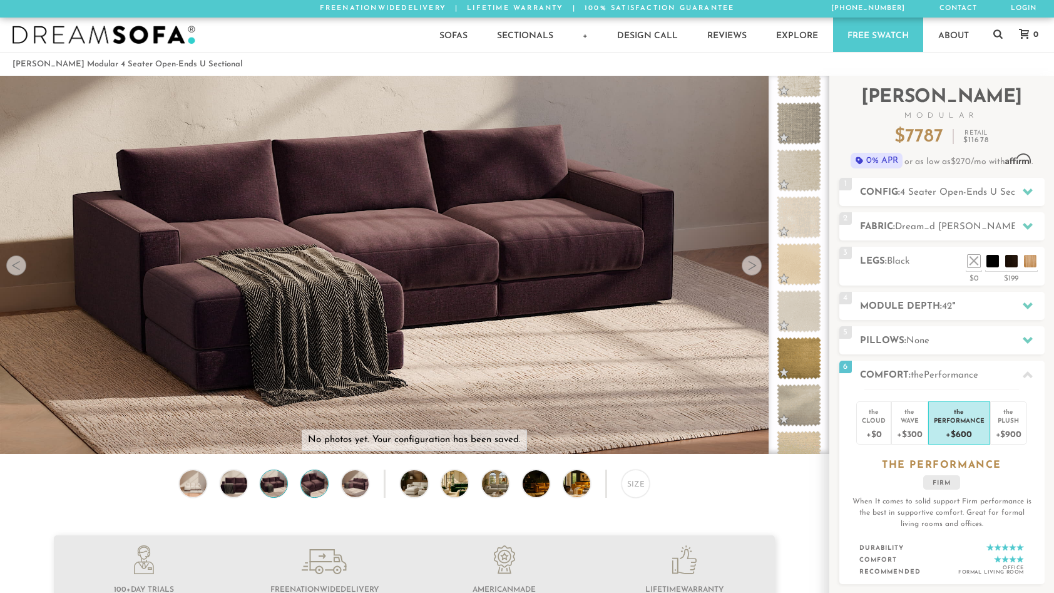
click at [304, 486] on img at bounding box center [315, 483] width 33 height 27
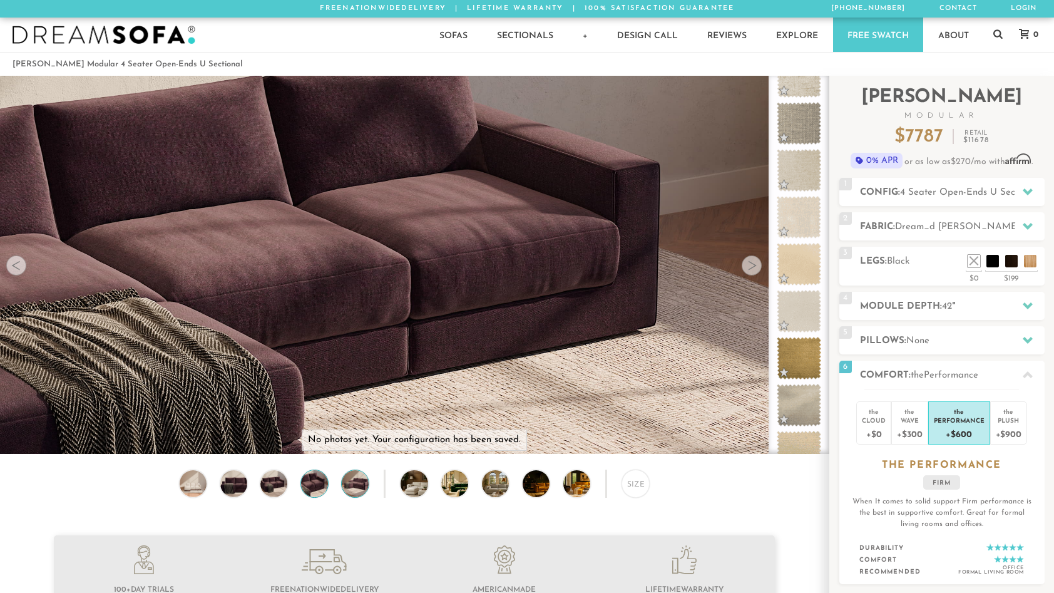
click at [358, 488] on img at bounding box center [355, 483] width 33 height 27
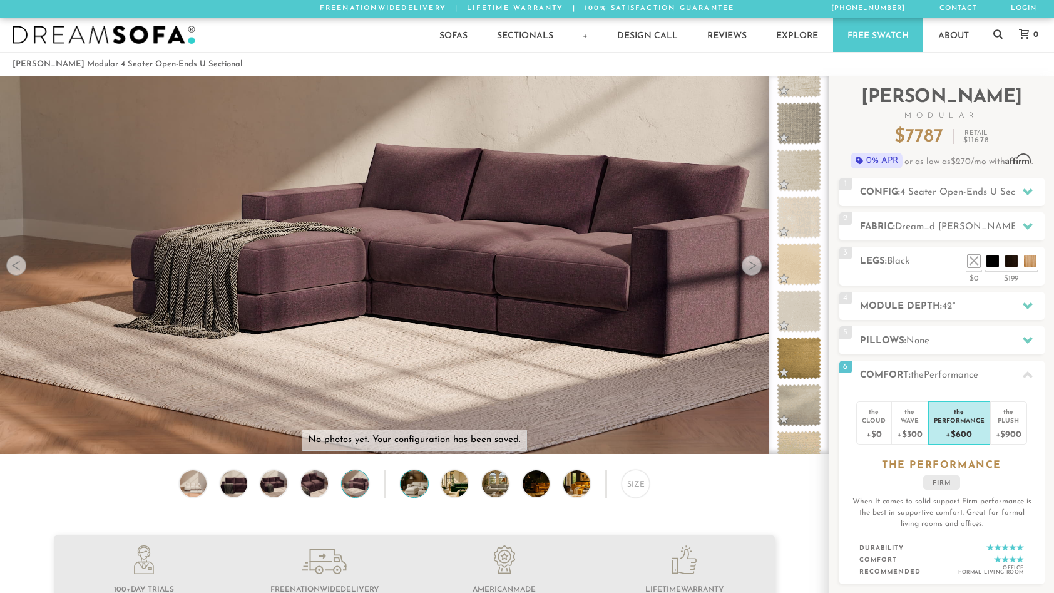
click at [423, 489] on img at bounding box center [425, 483] width 48 height 27
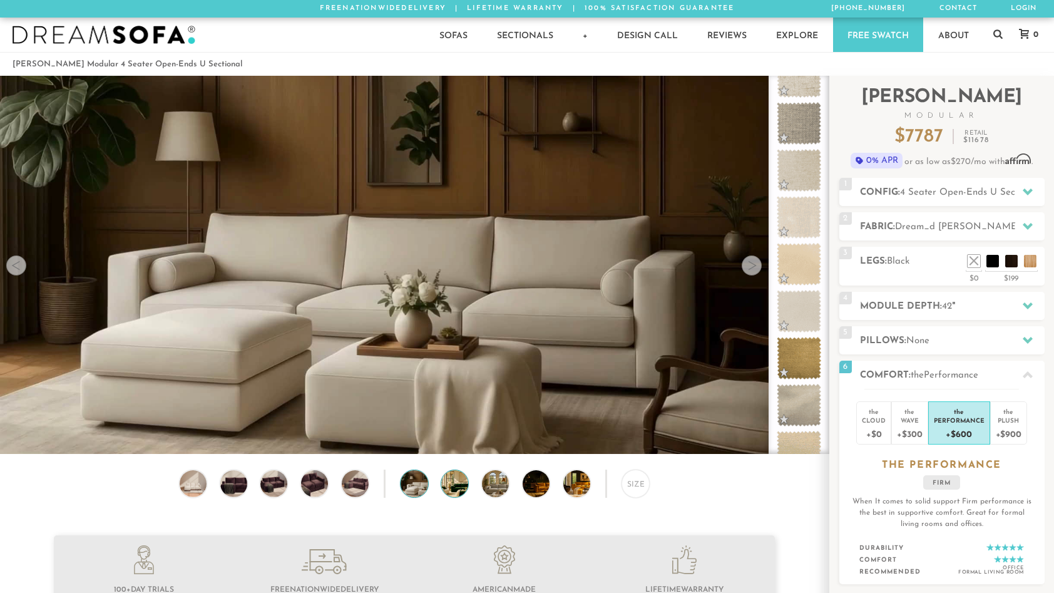
click at [462, 491] on img at bounding box center [465, 483] width 48 height 27
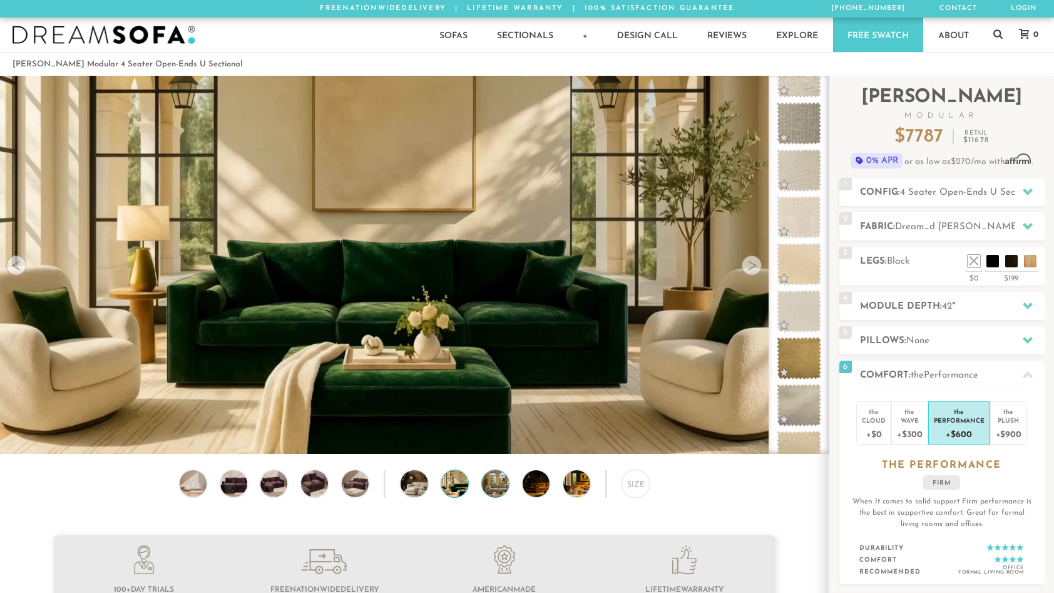
click at [495, 492] on img at bounding box center [506, 483] width 48 height 27
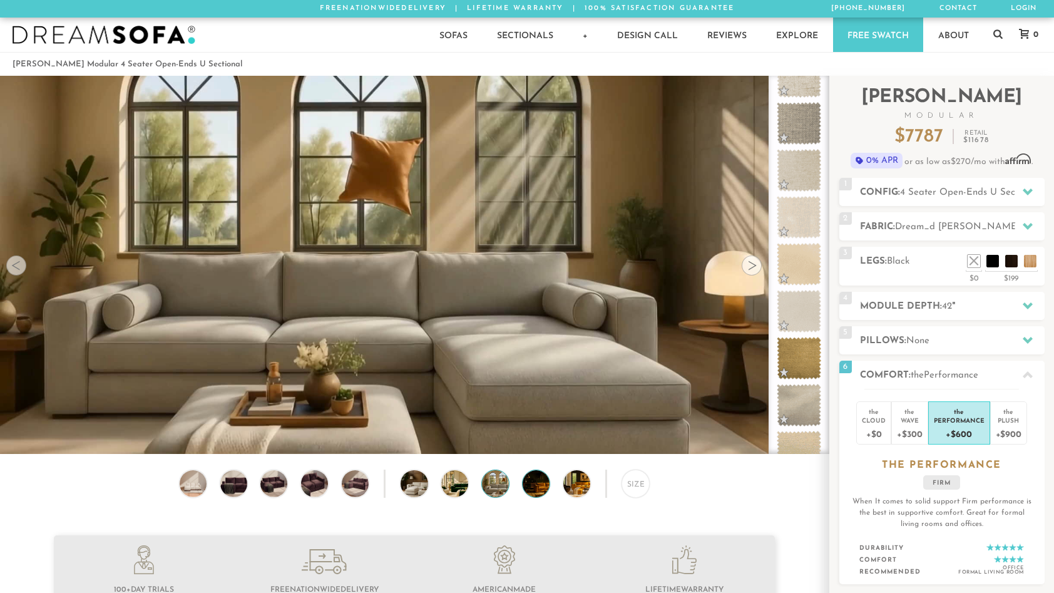
click at [535, 488] on img at bounding box center [547, 483] width 48 height 27
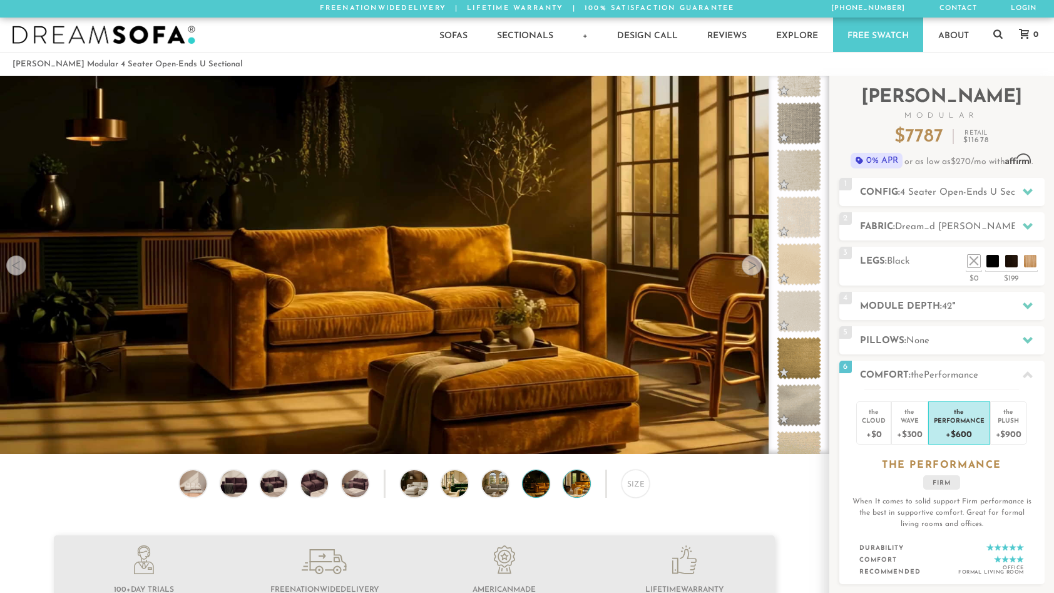
click at [579, 488] on img at bounding box center [587, 483] width 48 height 27
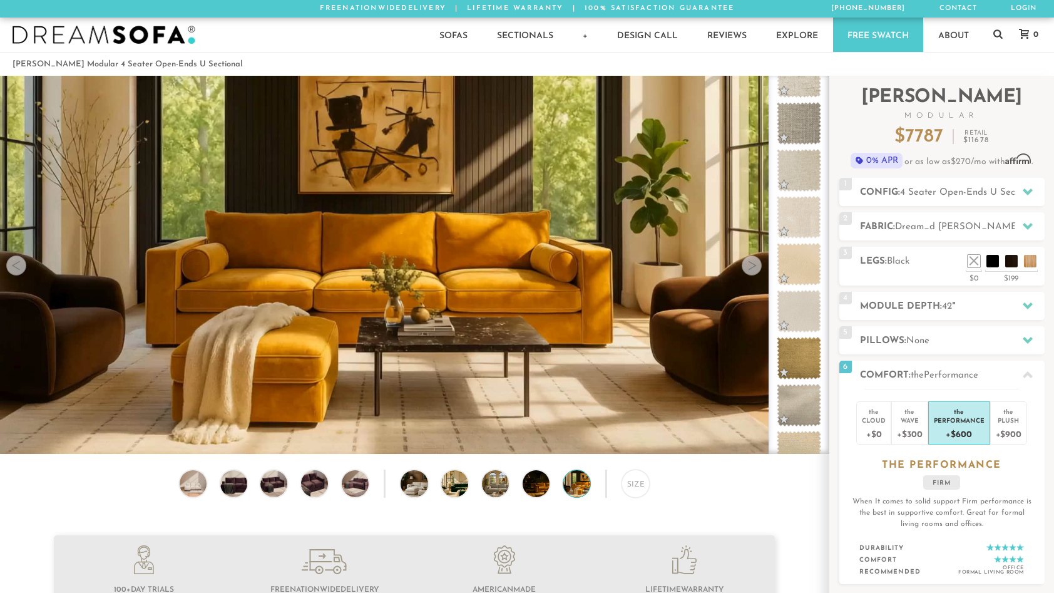
click at [616, 485] on div "Size" at bounding box center [414, 487] width 829 height 34
click at [627, 485] on div "Size" at bounding box center [636, 484] width 28 height 28
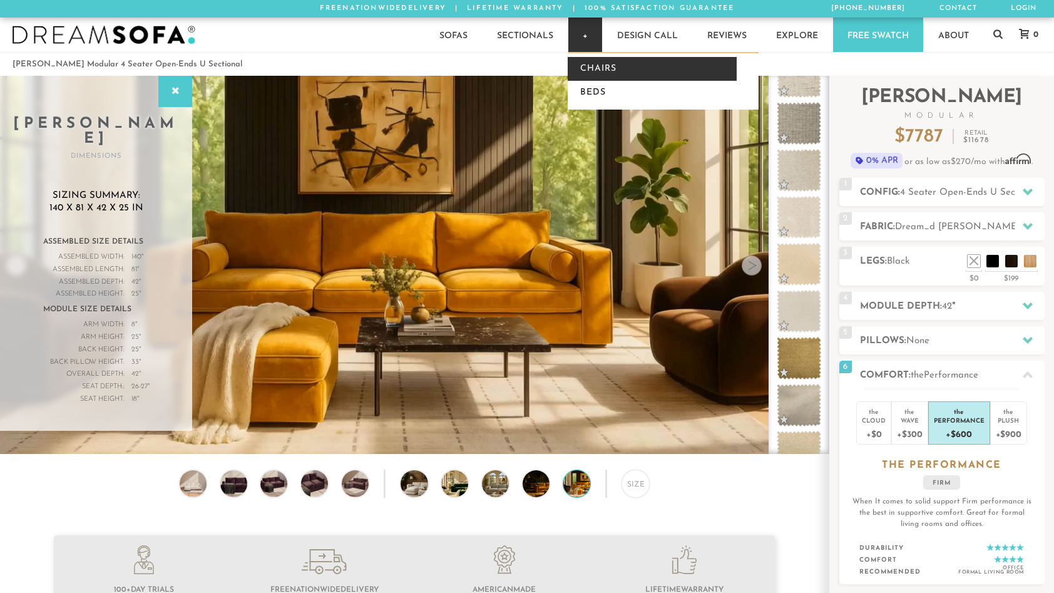
click at [587, 61] on link "Chairs" at bounding box center [652, 69] width 169 height 24
